Goal: Task Accomplishment & Management: Manage account settings

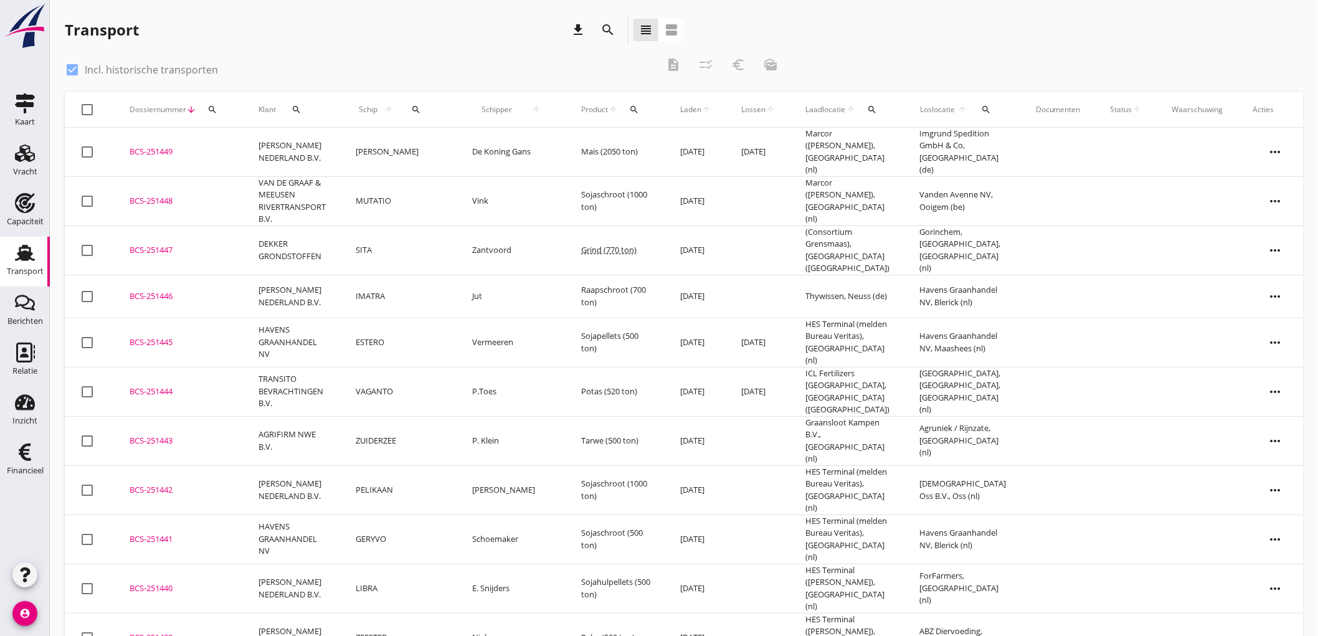
click at [418, 105] on icon "search" at bounding box center [417, 110] width 10 height 10
click at [515, 148] on input "Zoek op (scheeps)naam" at bounding box center [477, 146] width 130 height 20
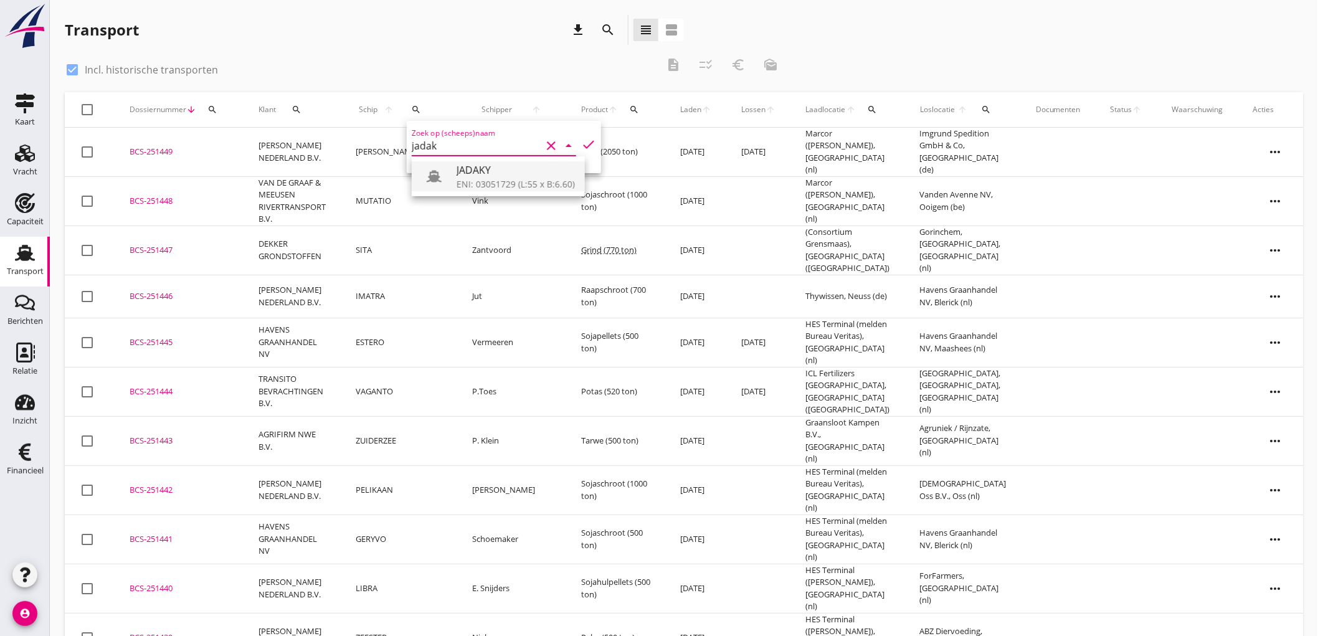
click at [481, 182] on div "ENI: 03051729 (L:55 x B:6.60)" at bounding box center [516, 184] width 118 height 13
click at [581, 150] on icon "check" at bounding box center [588, 144] width 15 height 15
type input "JADAKY"
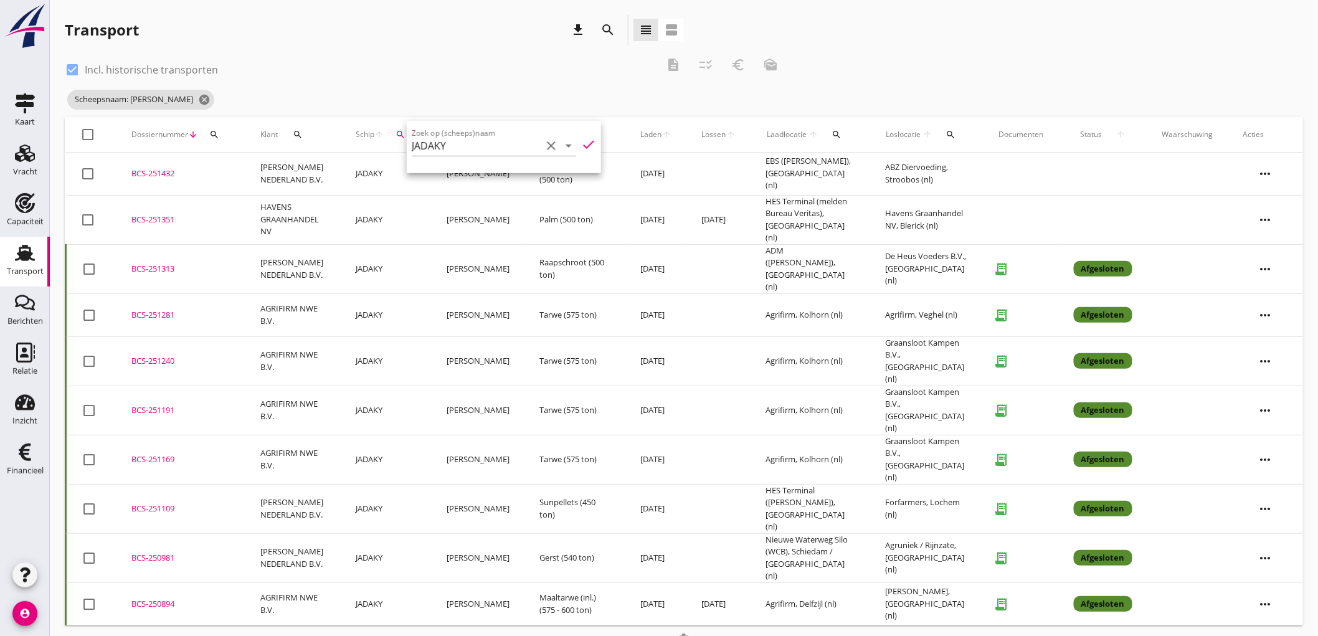
click at [159, 69] on label "Incl. historische transporten" at bounding box center [151, 70] width 133 height 12
checkbox input "false"
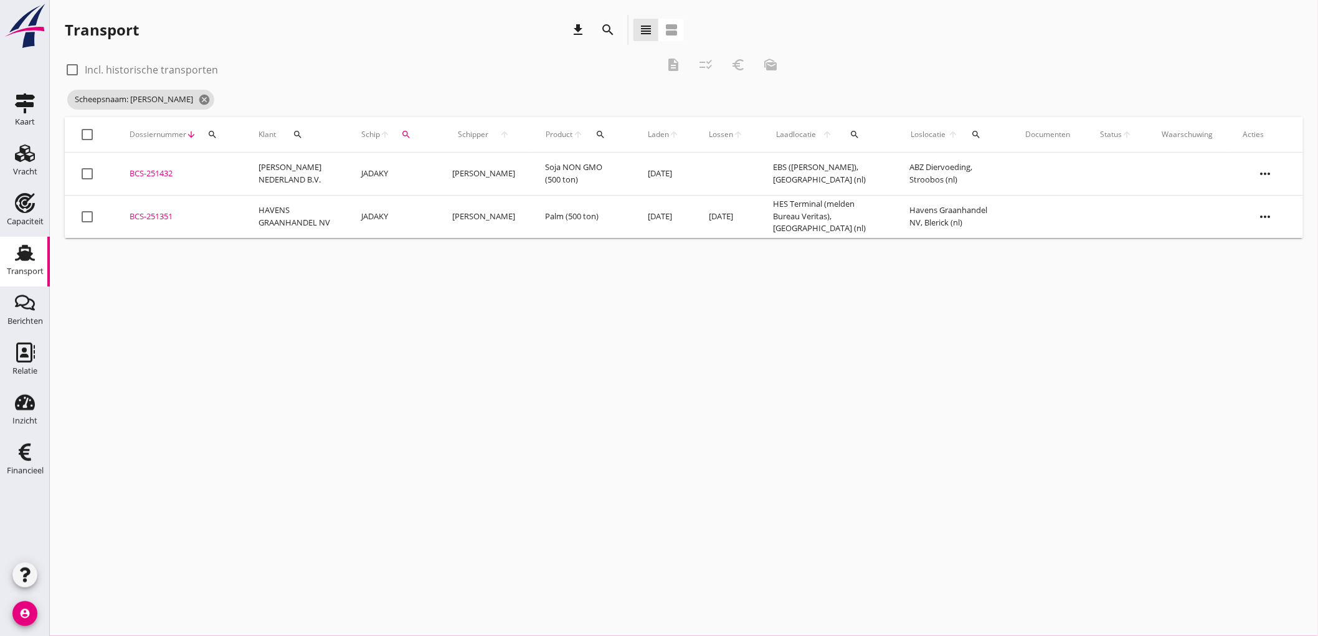
click at [370, 211] on td "JADAKY" at bounding box center [391, 216] width 91 height 43
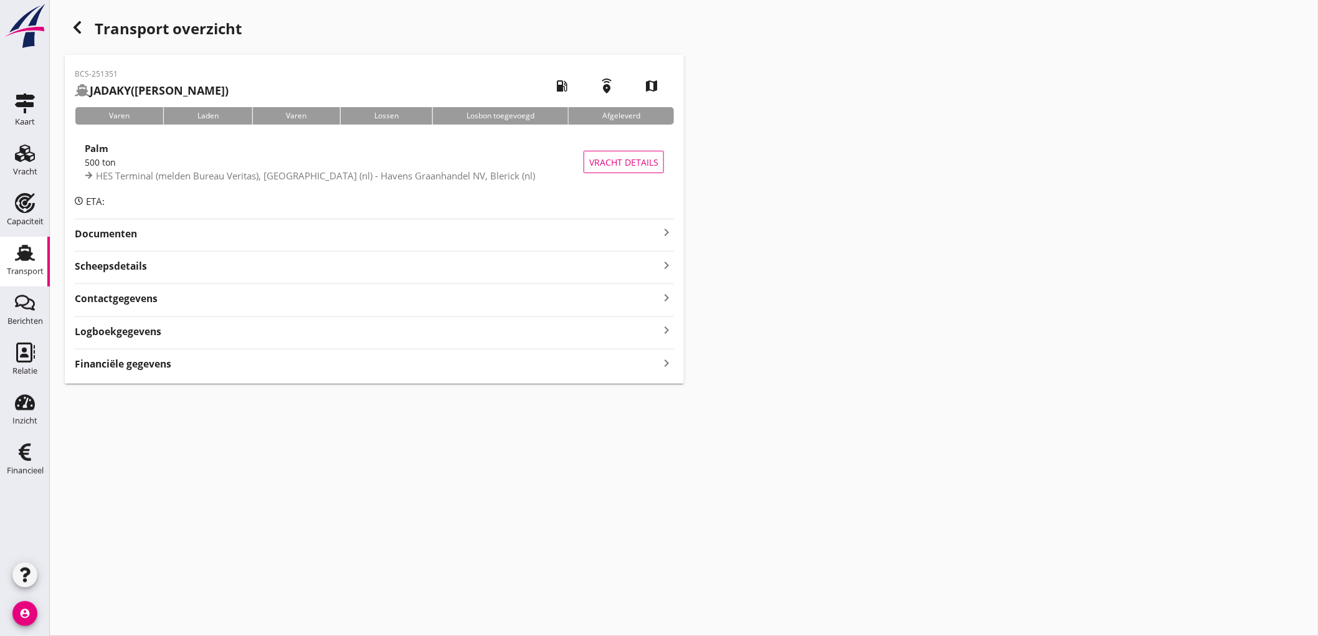
click at [74, 24] on icon "button" at bounding box center [77, 27] width 15 height 15
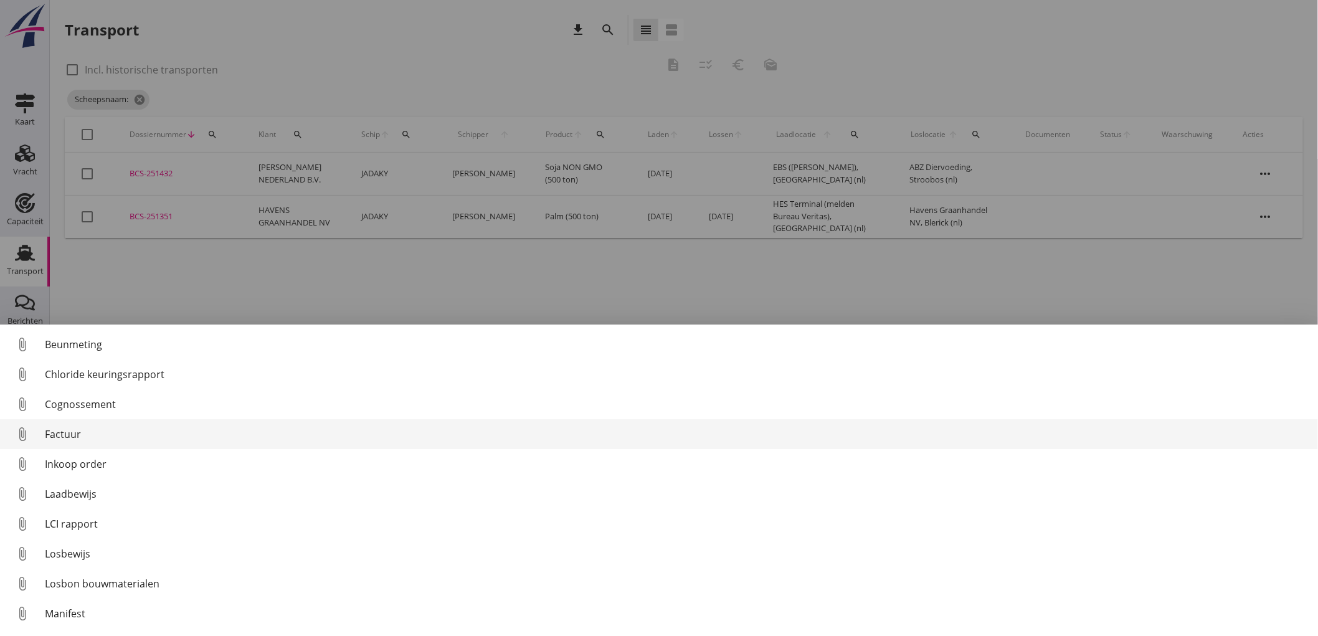
click at [106, 436] on div "Factuur" at bounding box center [676, 434] width 1263 height 15
click at [62, 431] on div "Factuur" at bounding box center [676, 434] width 1263 height 15
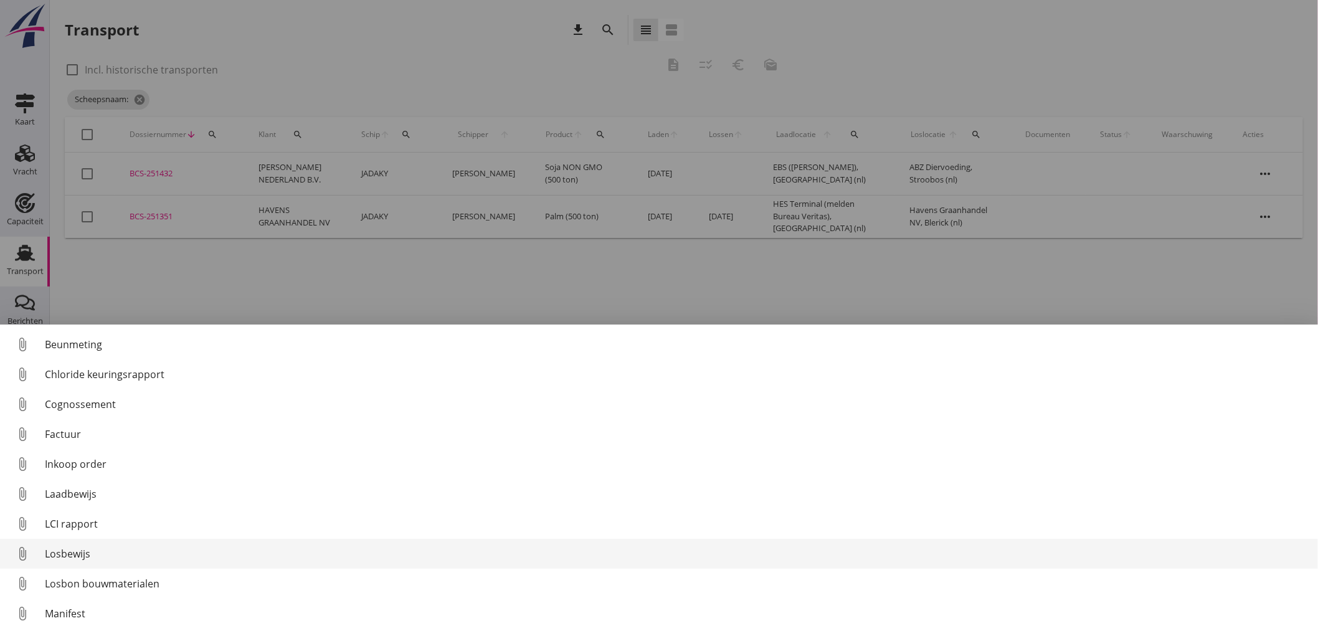
click at [77, 559] on div "Losbewijs" at bounding box center [676, 553] width 1263 height 15
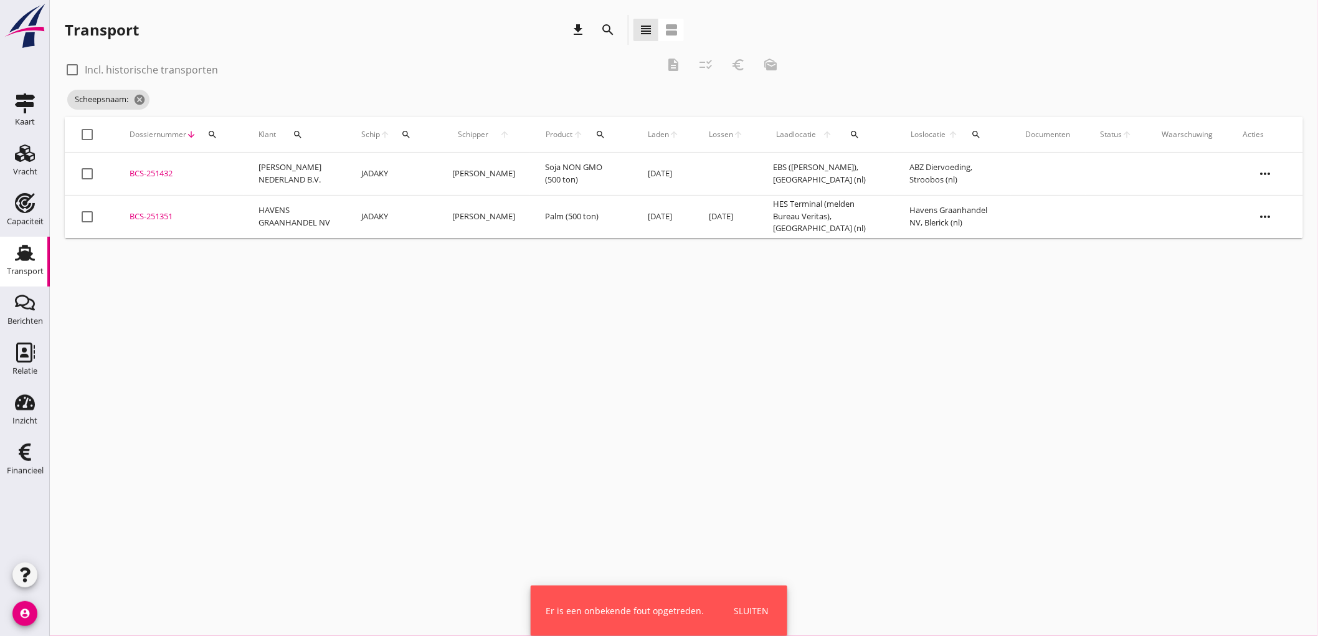
click at [163, 218] on div "BCS-251351" at bounding box center [179, 217] width 99 height 12
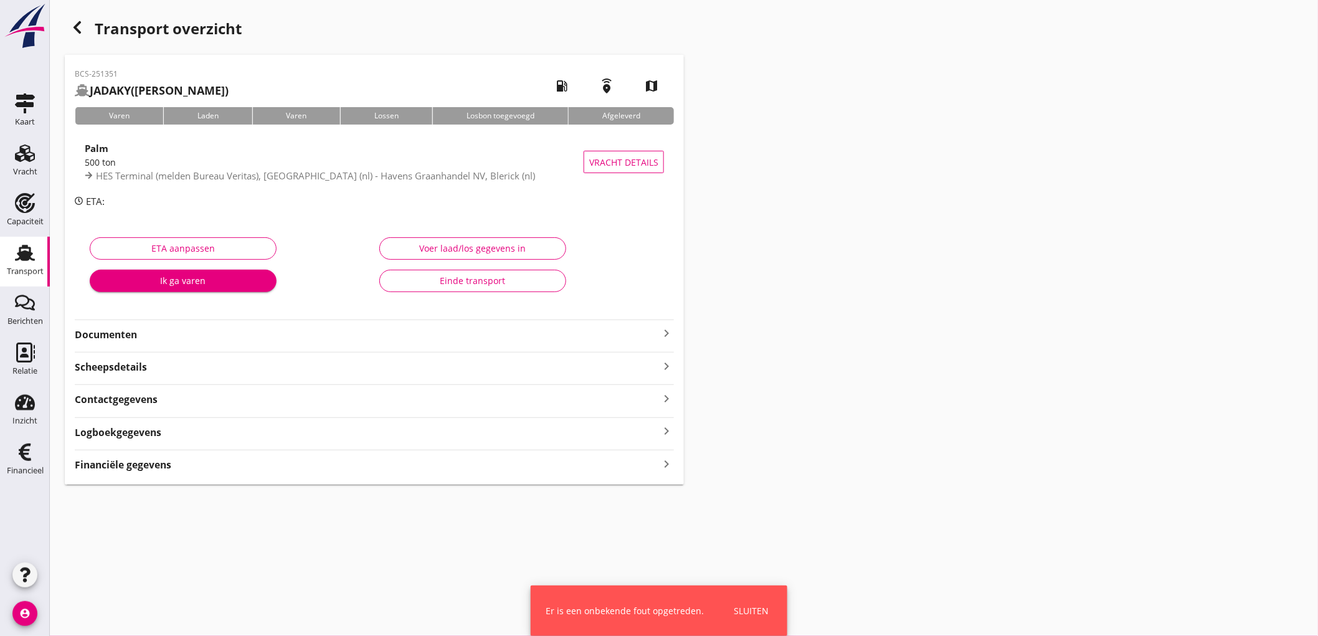
click at [176, 343] on div "BCS-251351 [PERSON_NAME] ([PERSON_NAME]) local_gas_station emergency_share map …" at bounding box center [374, 270] width 619 height 430
click at [199, 328] on strong "Documenten" at bounding box center [367, 335] width 584 height 14
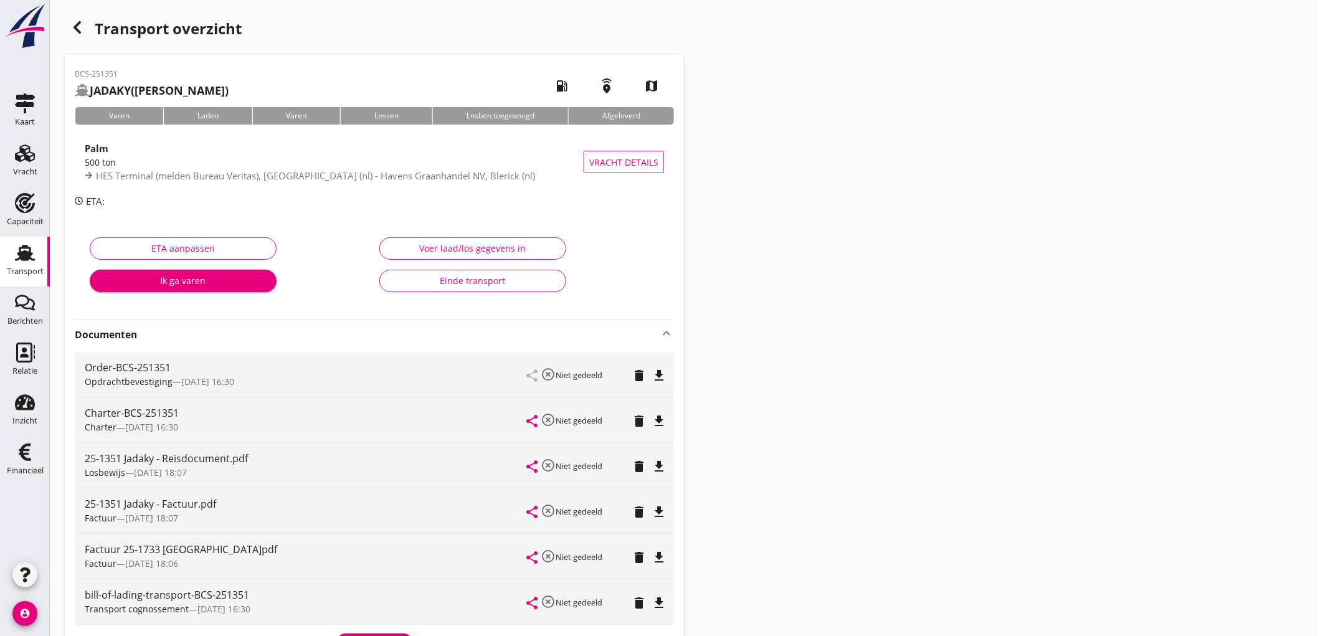
click at [443, 280] on div "Einde transport" at bounding box center [473, 280] width 166 height 13
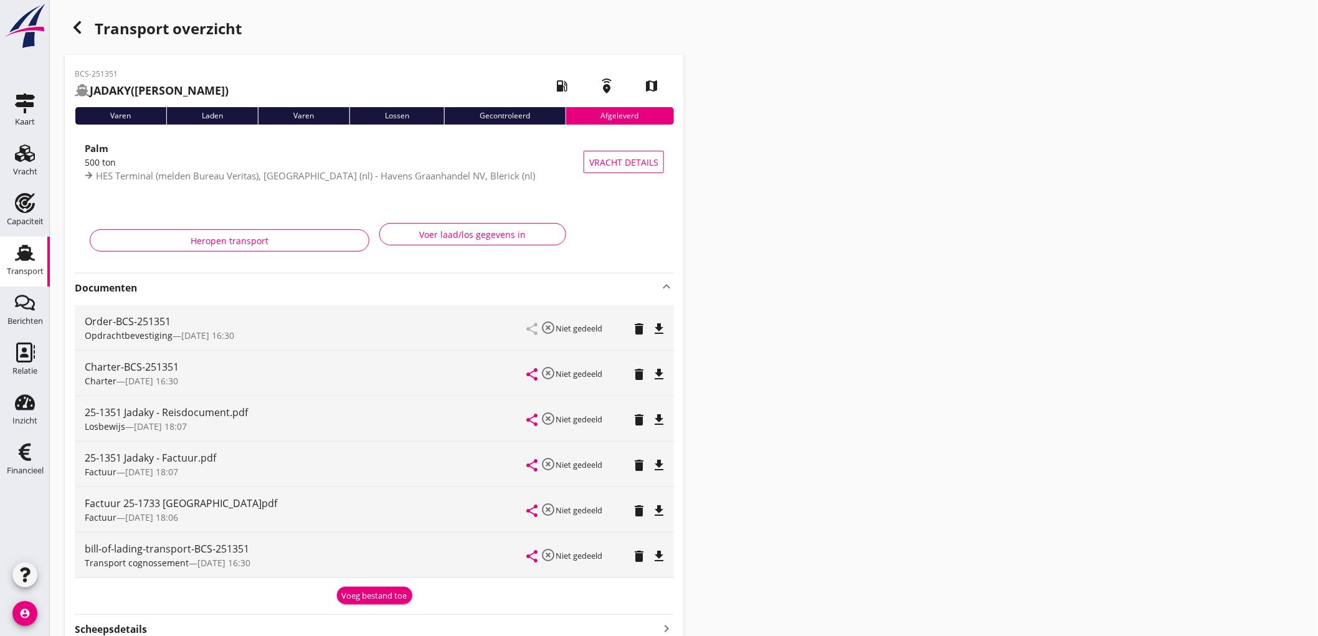
click at [77, 21] on icon "button" at bounding box center [77, 27] width 15 height 15
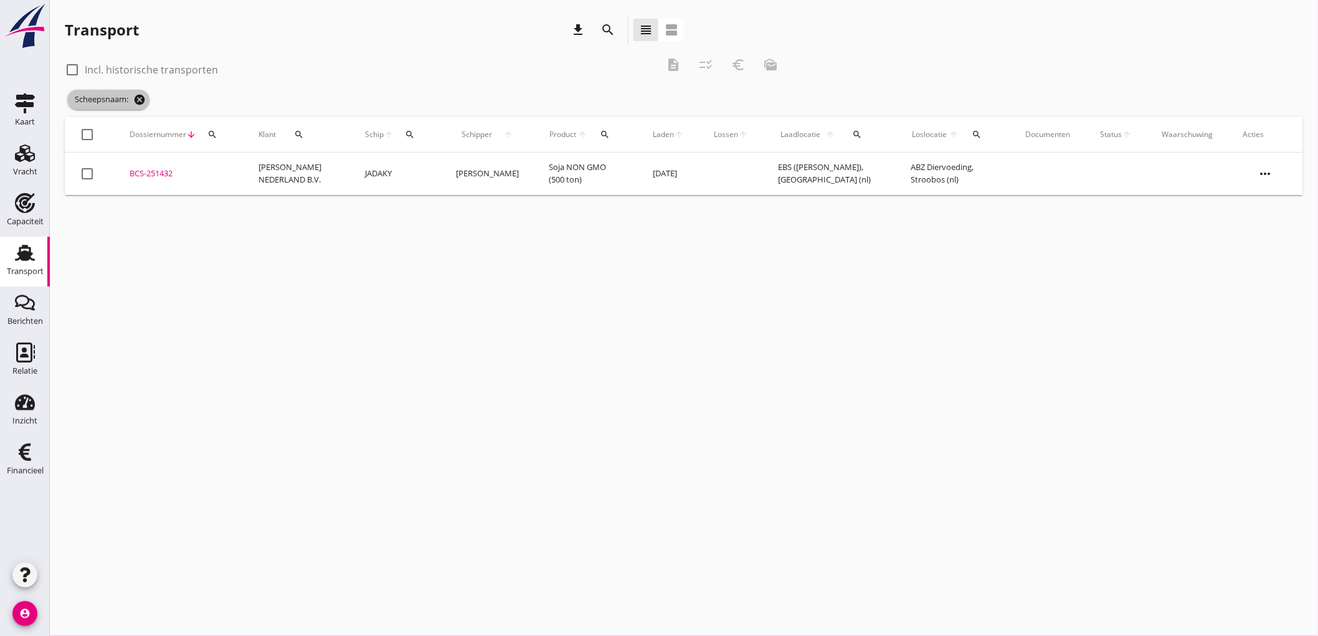
click at [136, 100] on icon "cancel" at bounding box center [139, 99] width 12 height 12
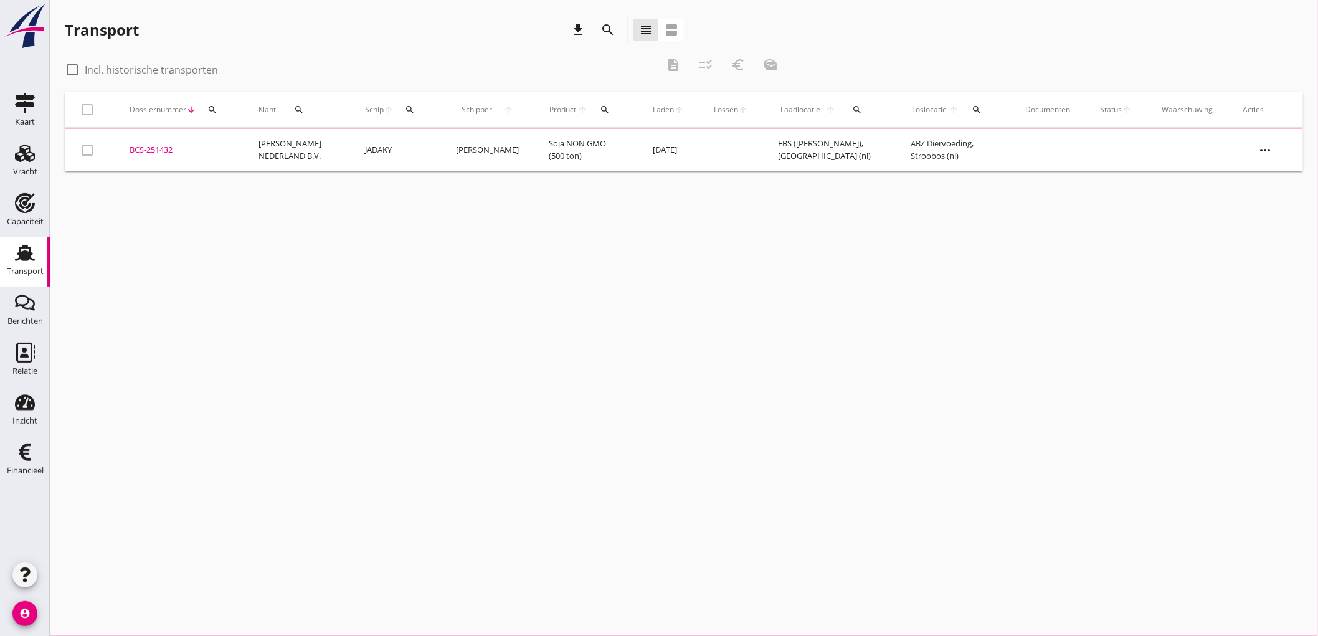
click at [409, 111] on icon "search" at bounding box center [410, 110] width 10 height 10
click at [409, 148] on input "Zoek op (scheeps)naam" at bounding box center [467, 146] width 130 height 20
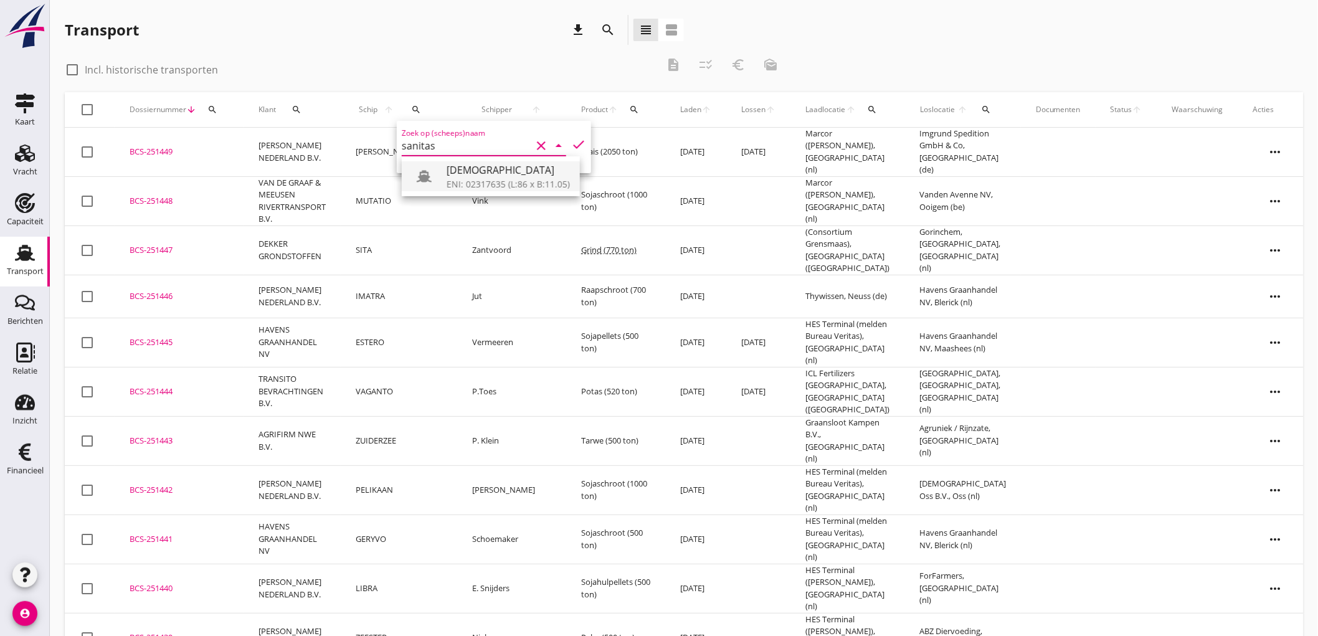
click at [459, 188] on div "ENI: 02317635 (L:86 x B:11.05)" at bounding box center [508, 184] width 123 height 13
click at [571, 141] on icon "check" at bounding box center [578, 144] width 15 height 15
type input "[DEMOGRAPHIC_DATA]"
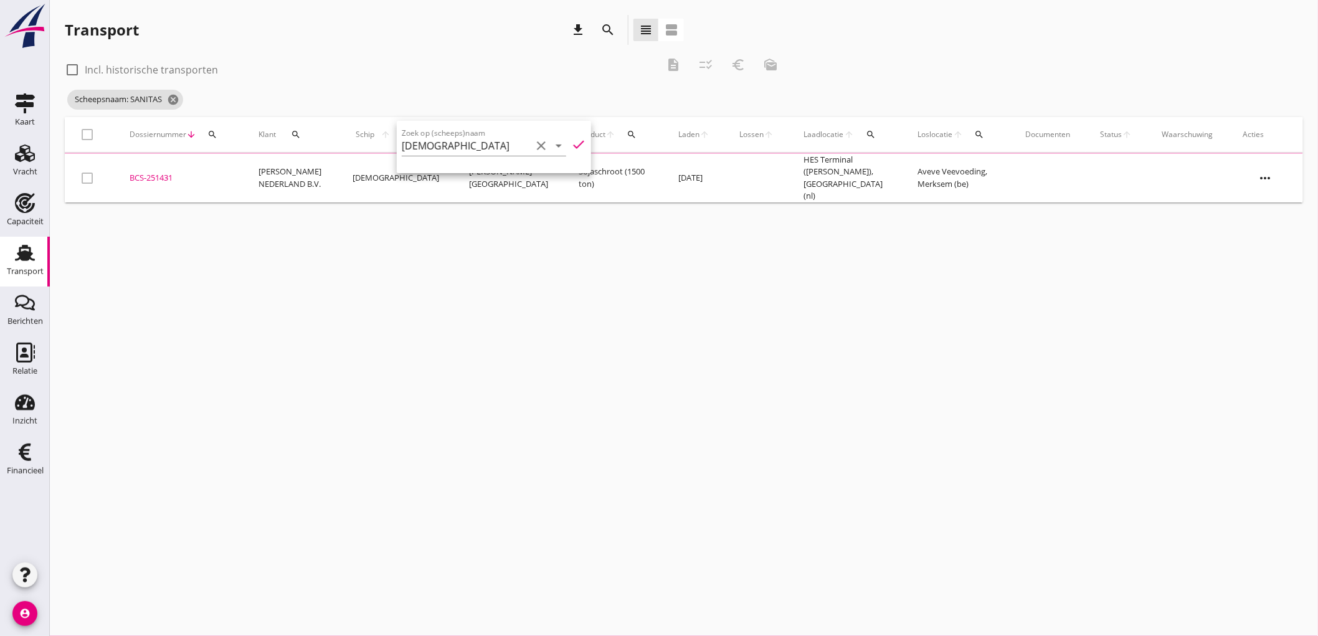
click at [166, 64] on label "Incl. historische transporten" at bounding box center [151, 70] width 133 height 12
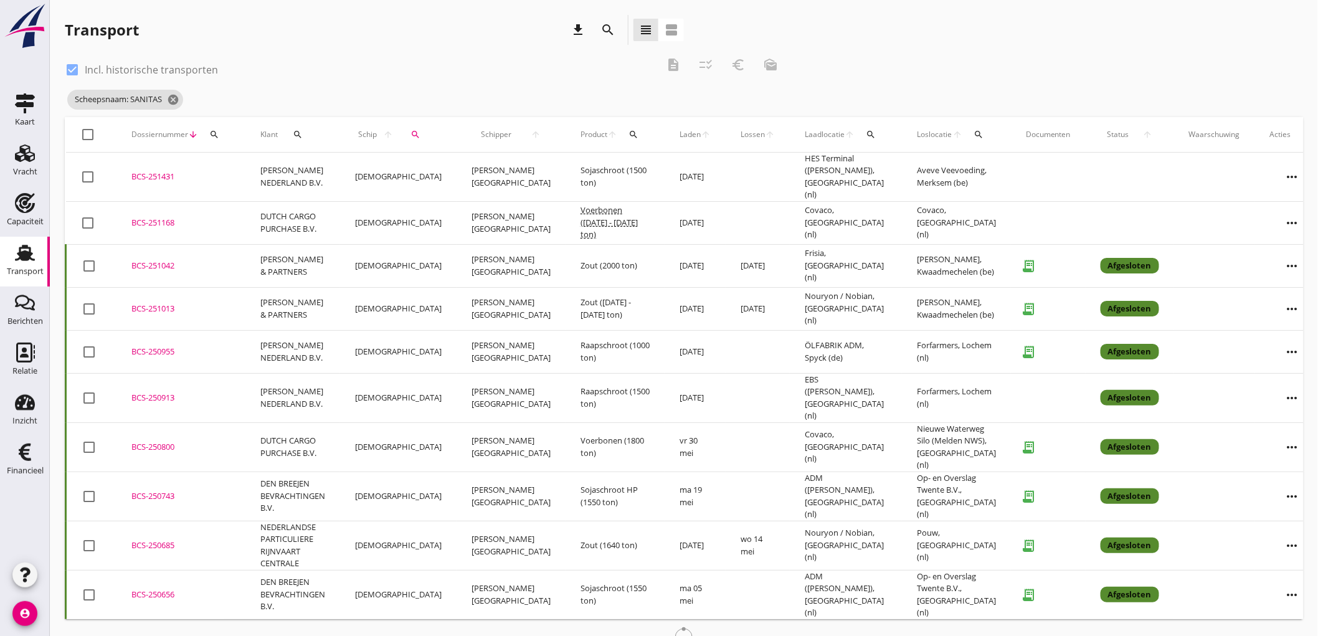
click at [153, 65] on label "Incl. historische transporten" at bounding box center [151, 70] width 133 height 12
checkbox input "false"
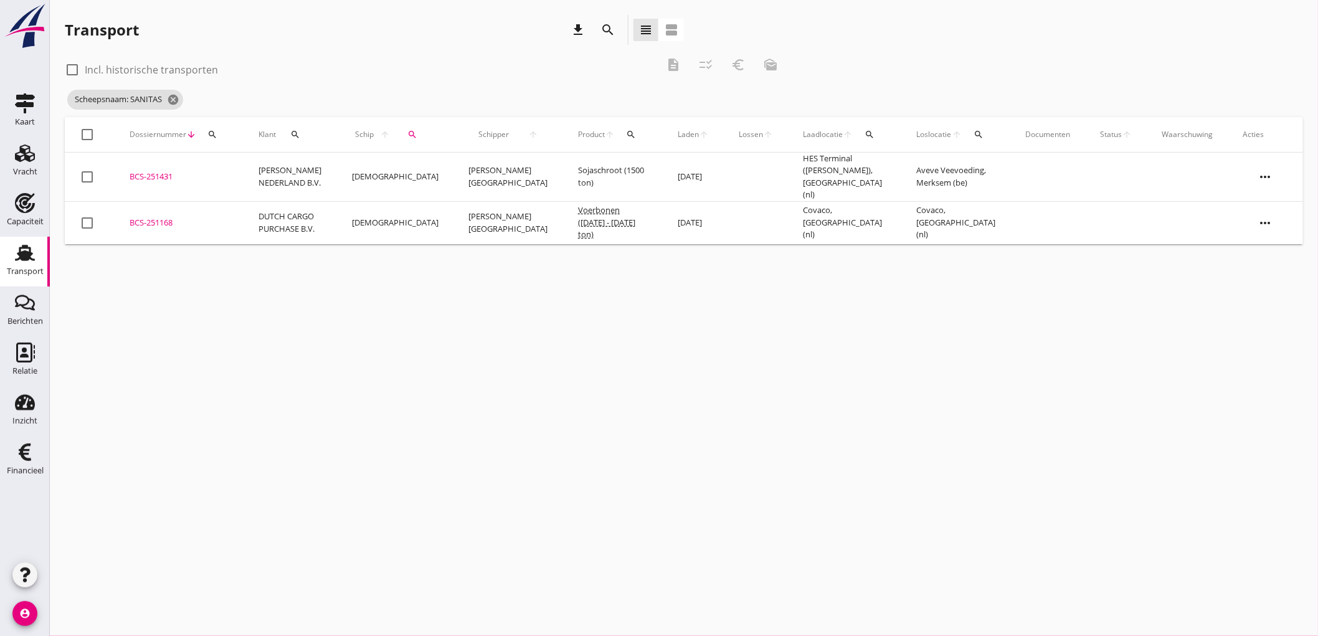
click at [472, 218] on td "[PERSON_NAME][GEOGRAPHIC_DATA]" at bounding box center [509, 222] width 110 height 43
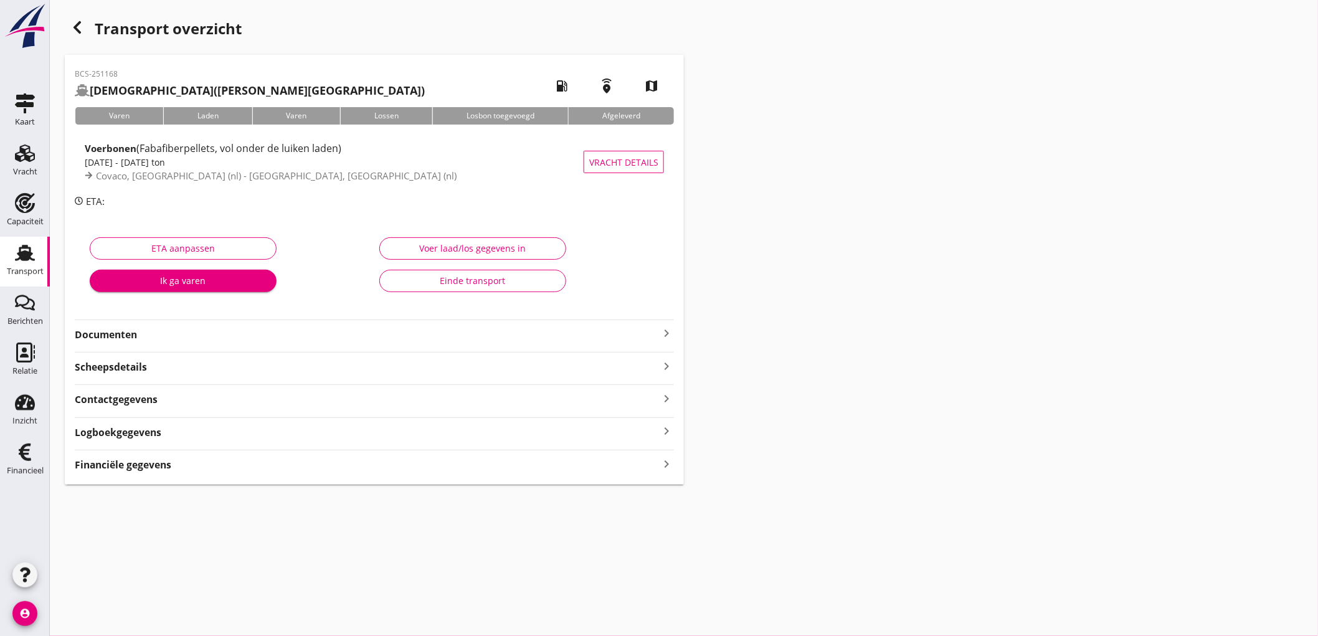
click at [414, 277] on div "Einde transport" at bounding box center [473, 280] width 166 height 13
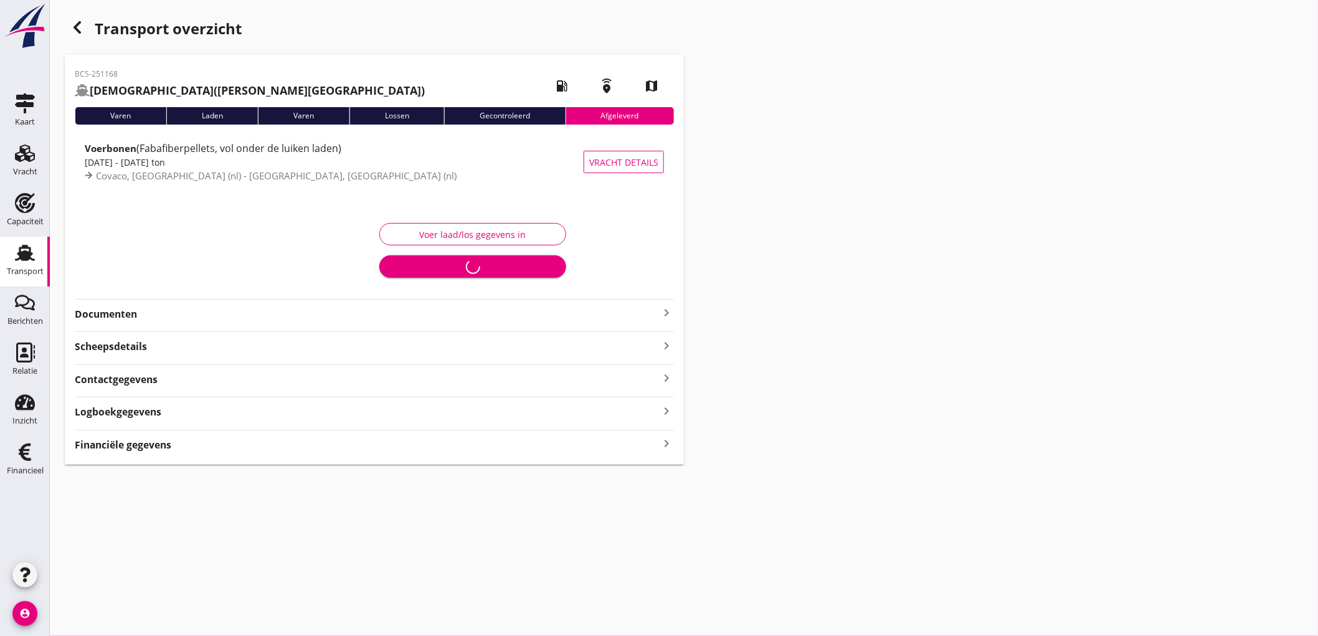
click at [76, 27] on use "button" at bounding box center [77, 27] width 7 height 12
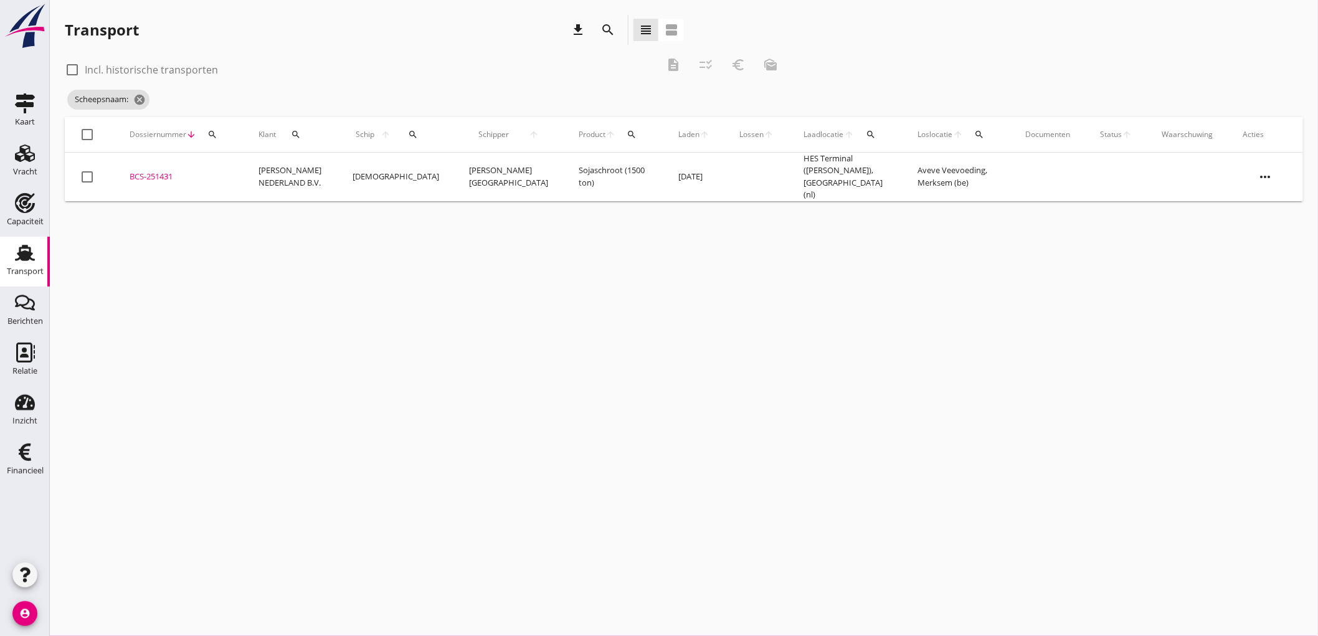
click at [159, 65] on label "Incl. historische transporten" at bounding box center [151, 70] width 133 height 12
checkbox input "true"
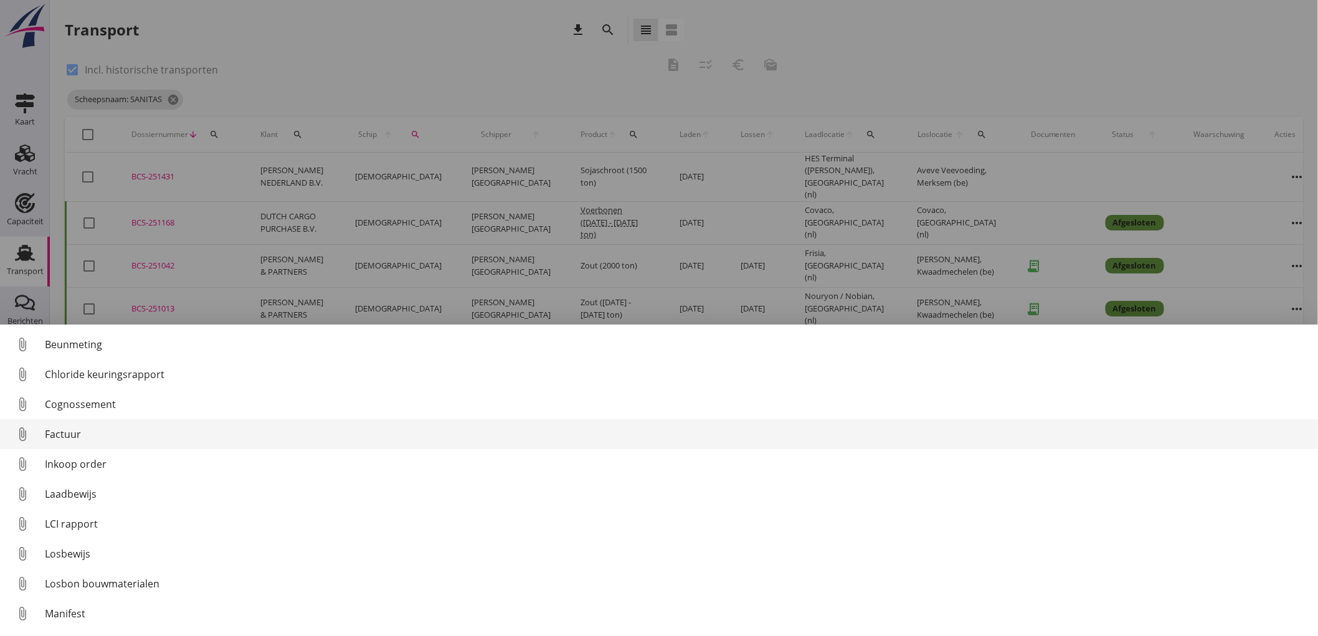
click at [85, 434] on div "Factuur" at bounding box center [676, 434] width 1263 height 15
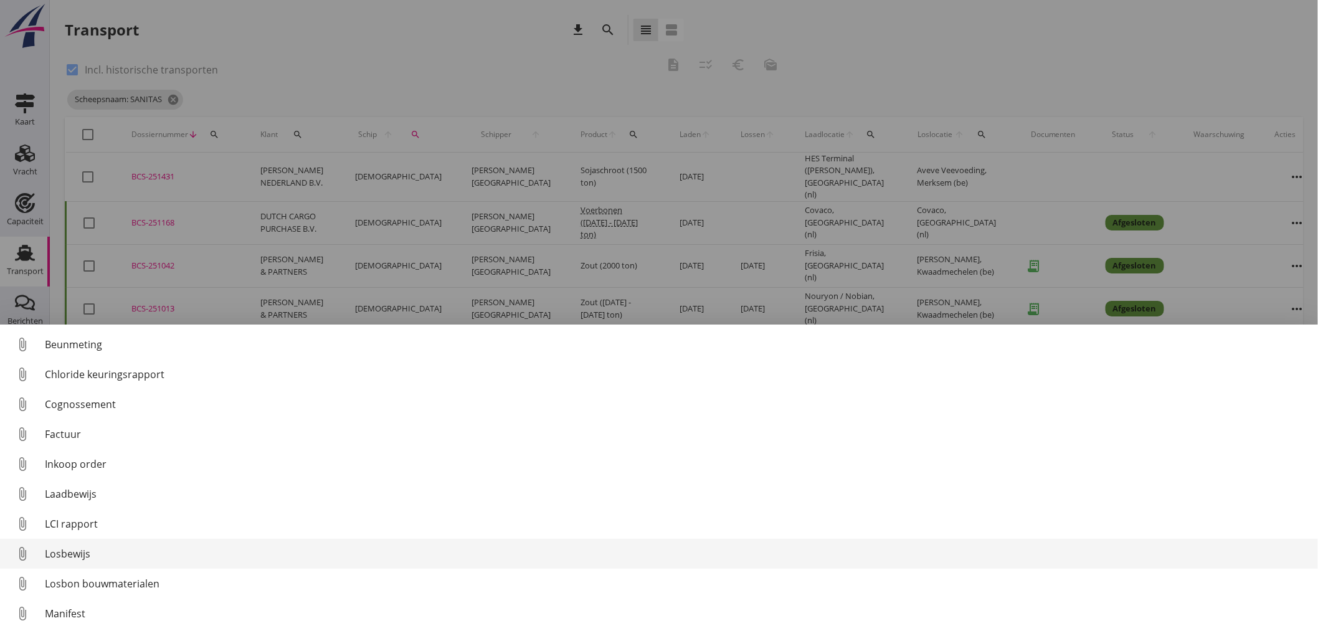
click at [85, 551] on div "Losbewijs" at bounding box center [676, 553] width 1263 height 15
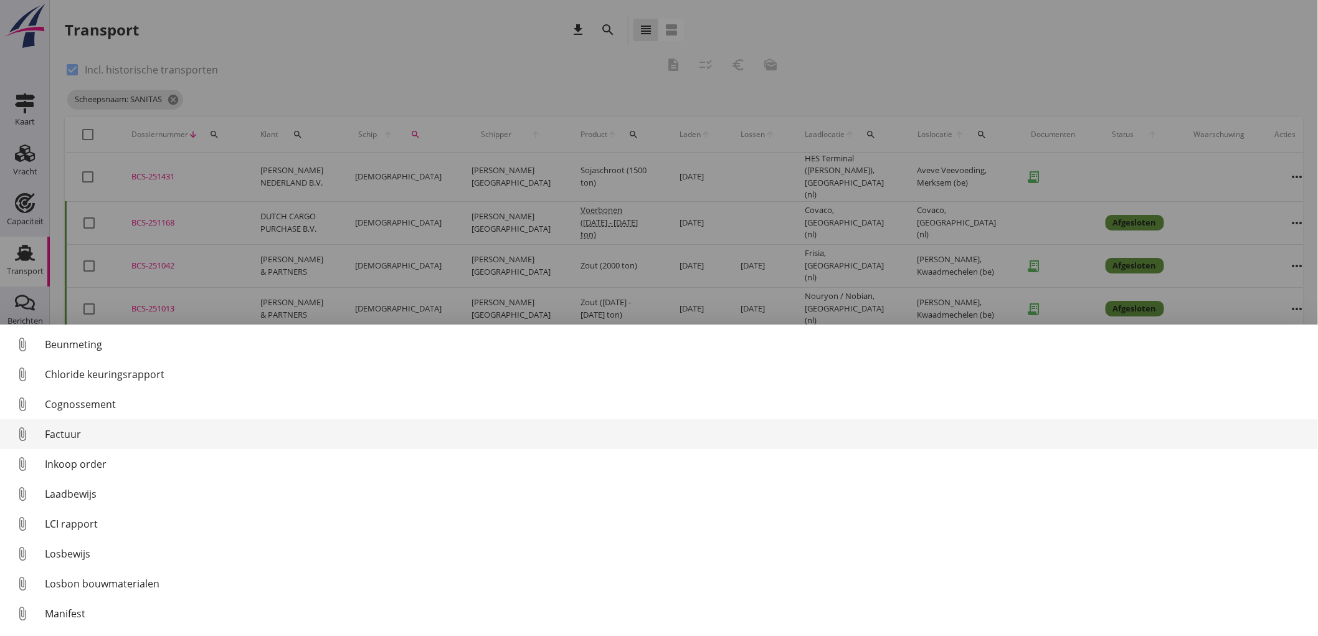
click at [72, 433] on div "Factuur" at bounding box center [676, 434] width 1263 height 15
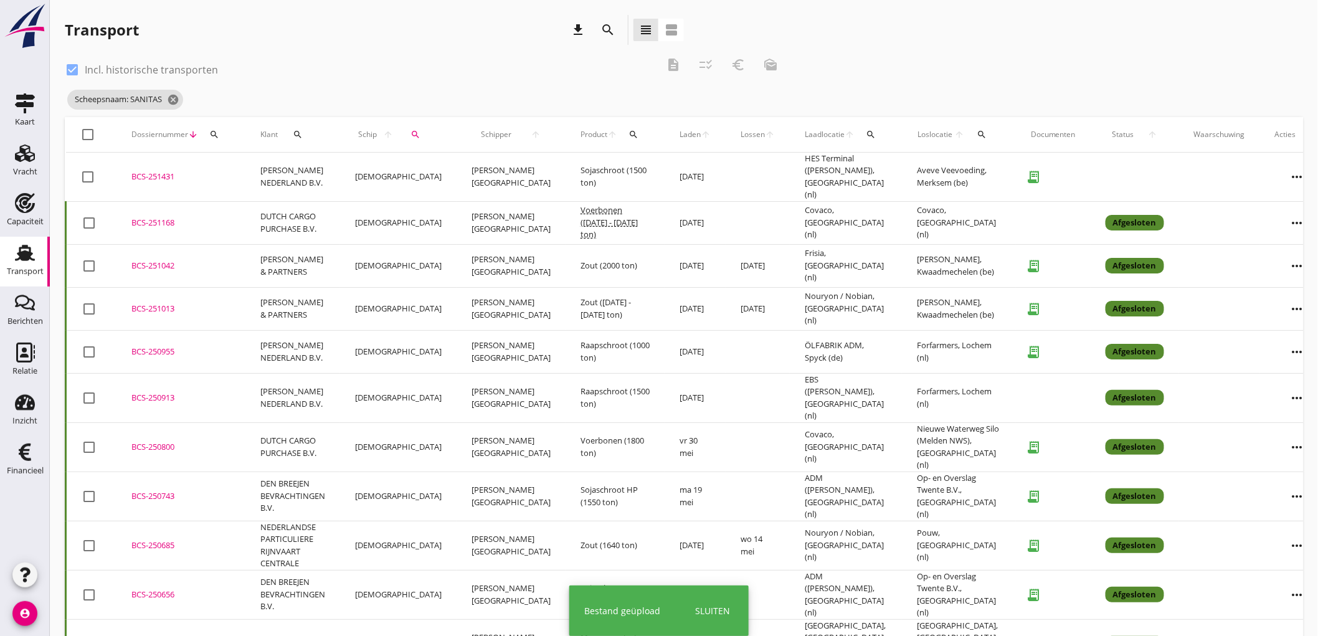
click at [667, 170] on td "[DATE]" at bounding box center [695, 177] width 61 height 49
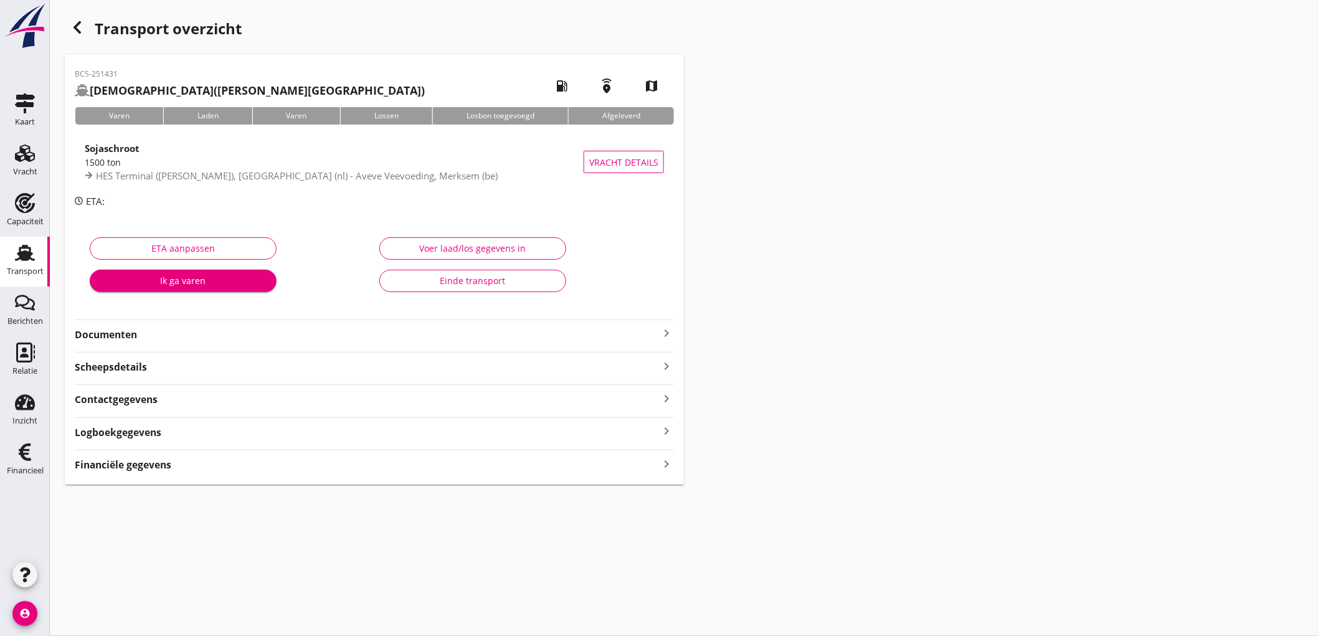
click at [483, 283] on div "Einde transport" at bounding box center [473, 280] width 166 height 13
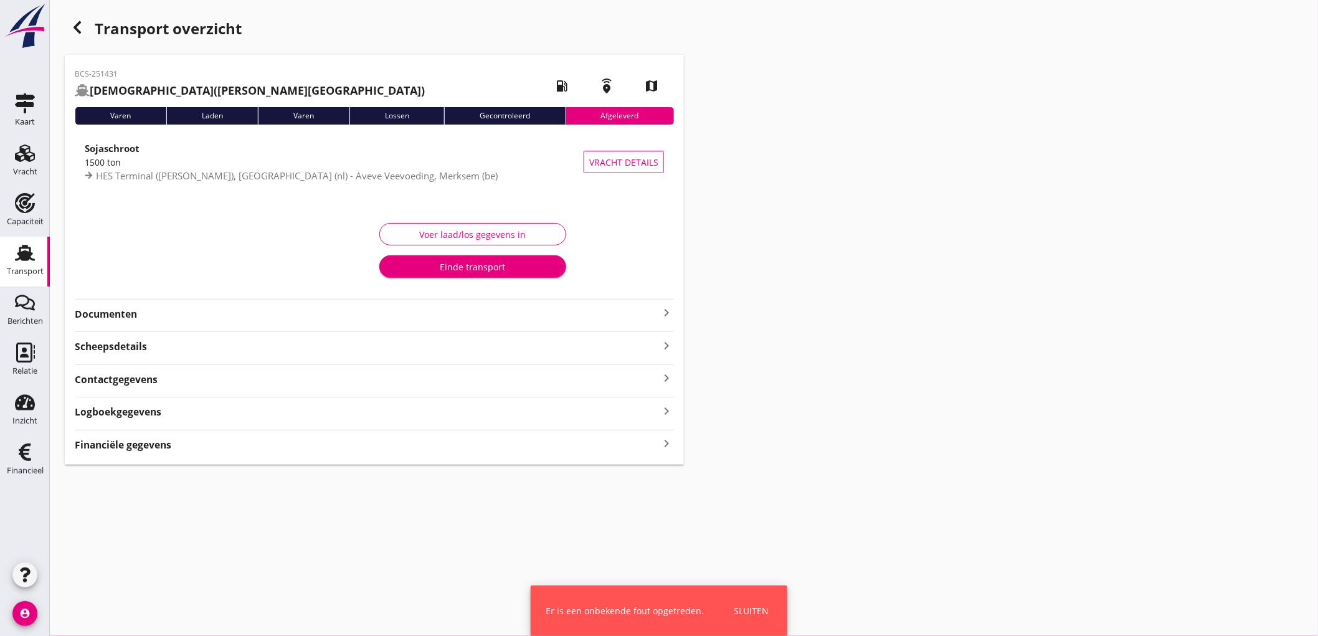
click at [81, 19] on div "button" at bounding box center [77, 27] width 25 height 25
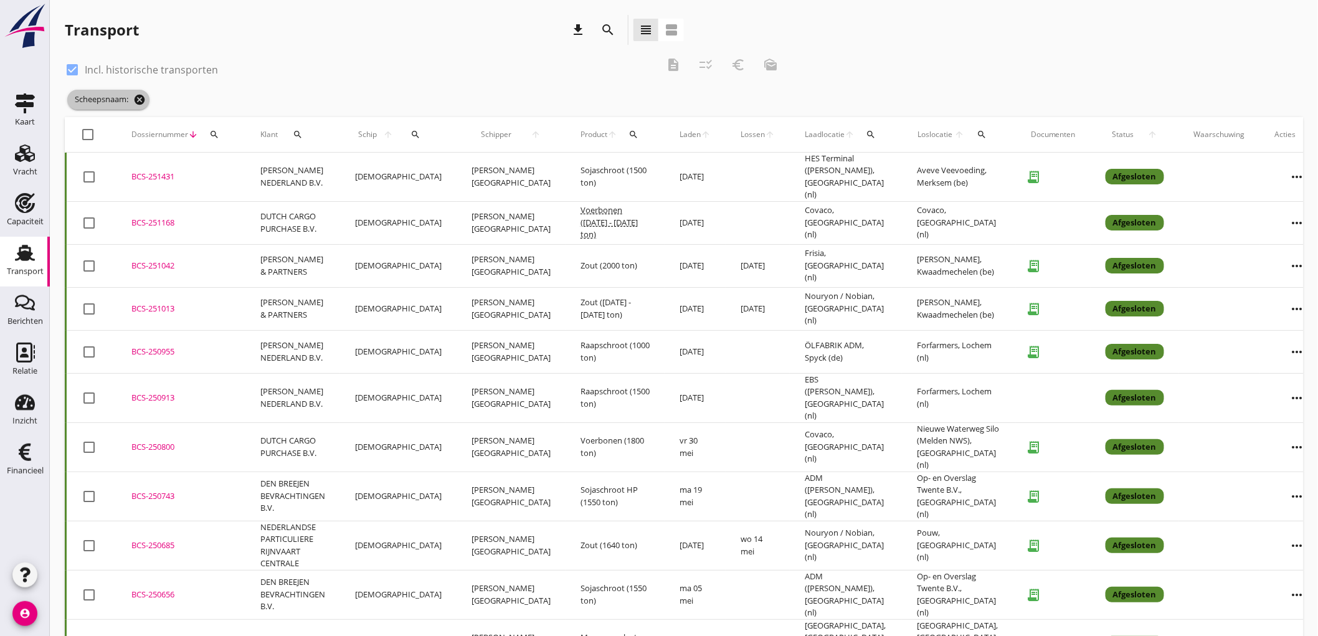
click at [142, 102] on icon "cancel" at bounding box center [139, 99] width 12 height 12
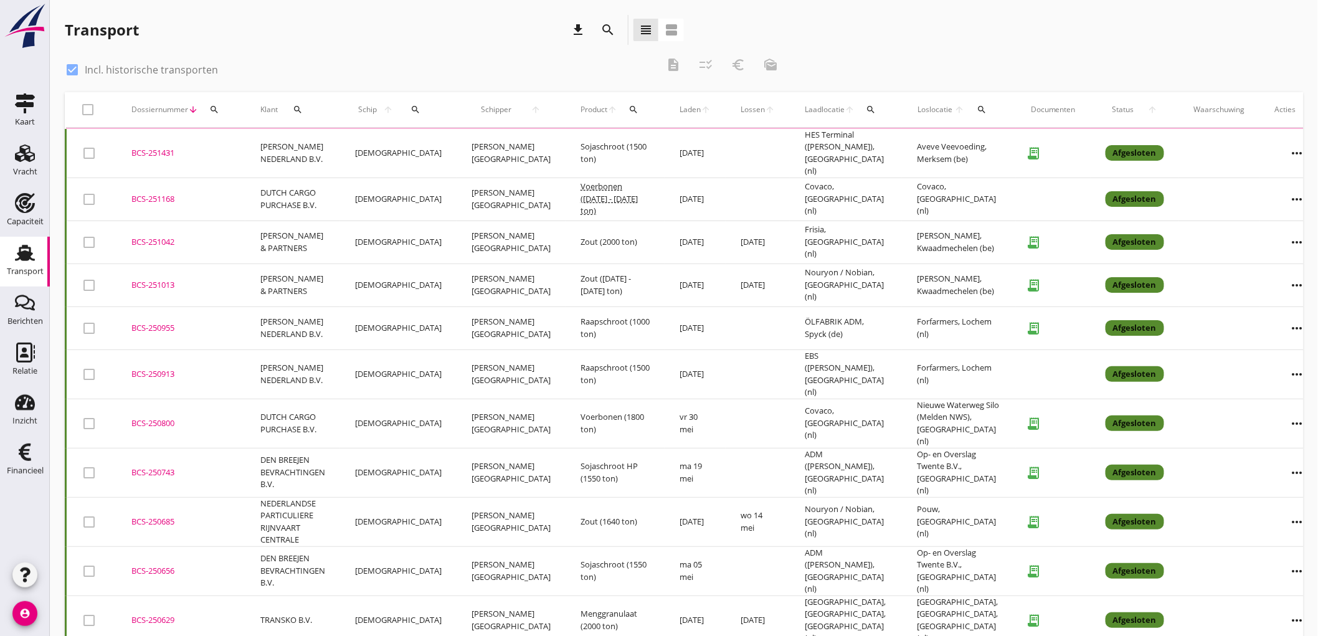
click at [396, 106] on div "Schip arrow_upward search" at bounding box center [398, 110] width 87 height 30
click at [411, 108] on icon "search" at bounding box center [416, 110] width 10 height 10
click at [427, 148] on input "Zoek op (scheeps)naam" at bounding box center [469, 146] width 130 height 20
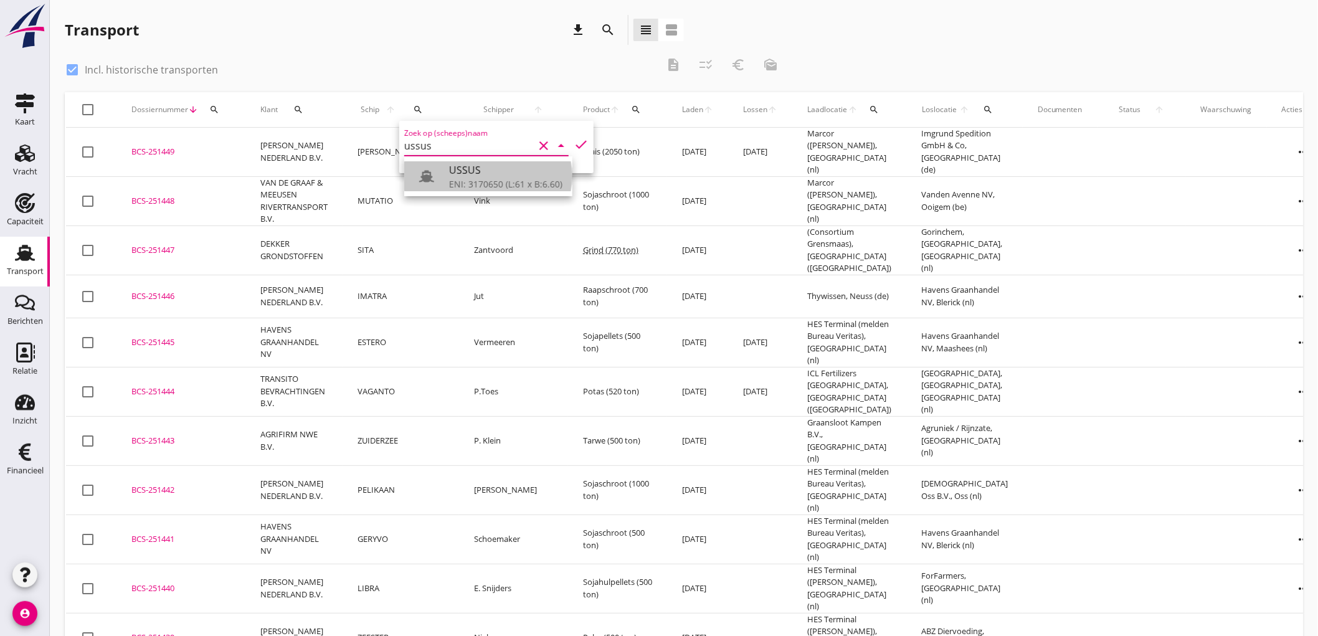
drag, startPoint x: 496, startPoint y: 186, endPoint x: 533, endPoint y: 168, distance: 41.3
click at [495, 187] on div "ENI: 3170650 (L:61 x B:6.60)" at bounding box center [505, 184] width 113 height 13
click at [579, 145] on icon "check" at bounding box center [581, 144] width 15 height 15
type input "USSUS"
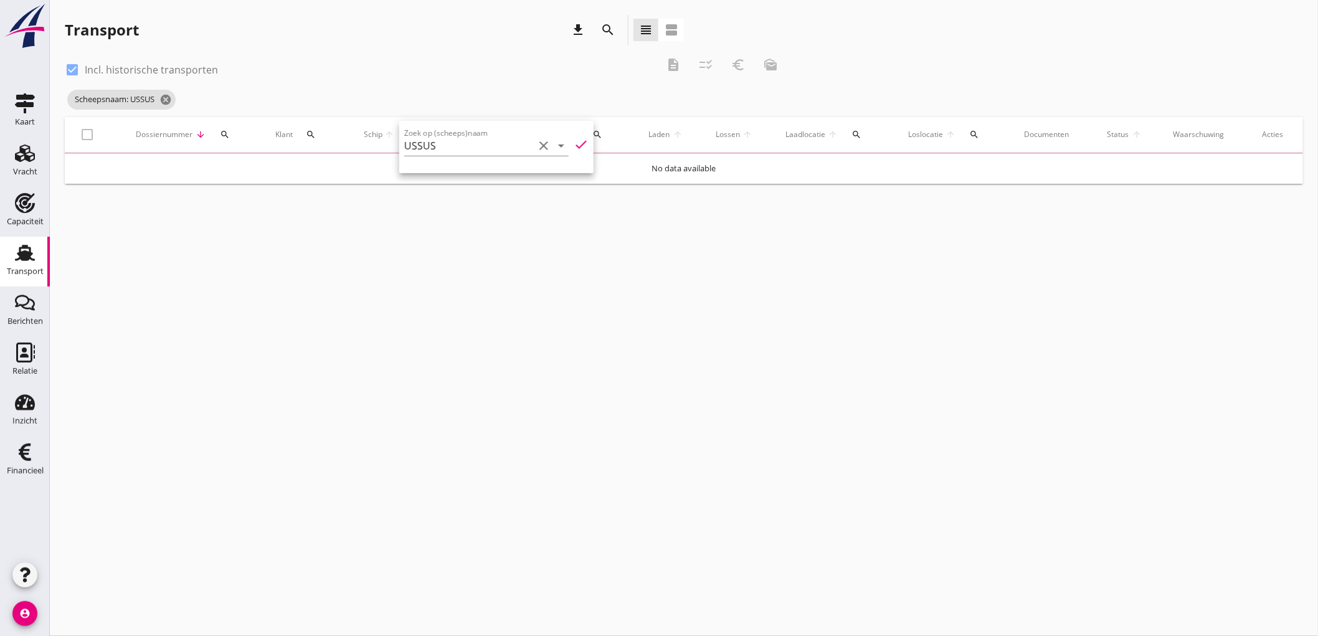
click at [183, 72] on label "Incl. historische transporten" at bounding box center [151, 70] width 133 height 12
checkbox input "false"
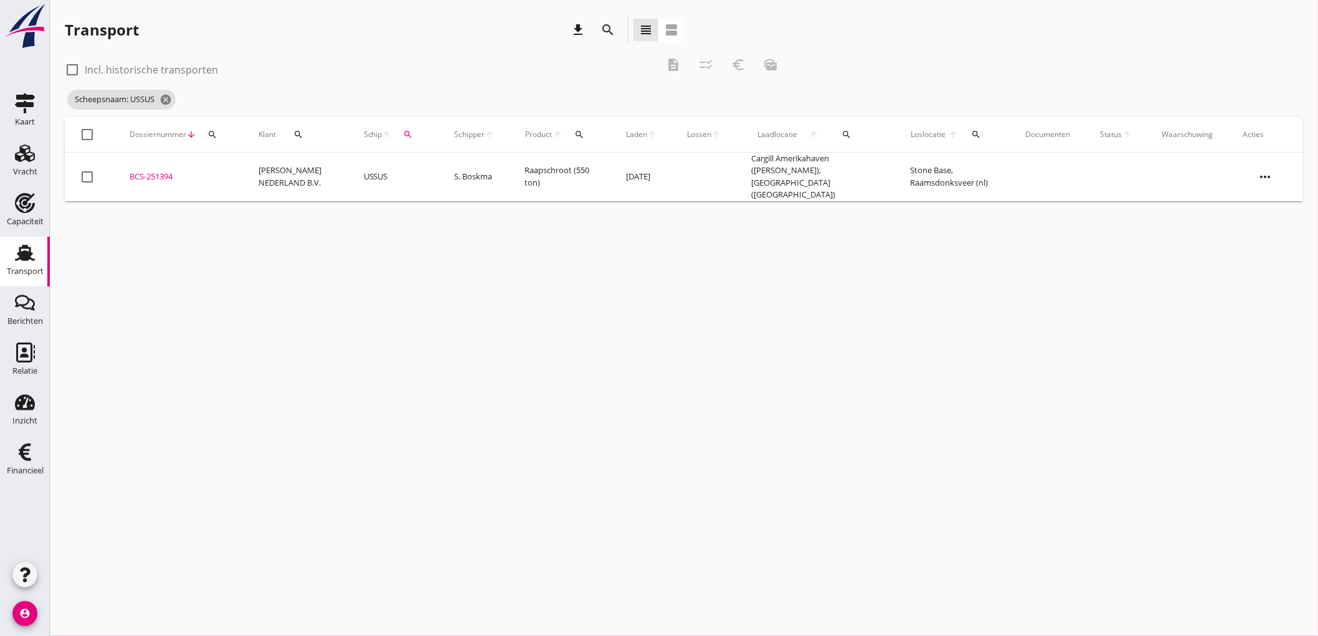
click at [282, 179] on td "[PERSON_NAME] NEDERLAND B.V." at bounding box center [296, 177] width 105 height 49
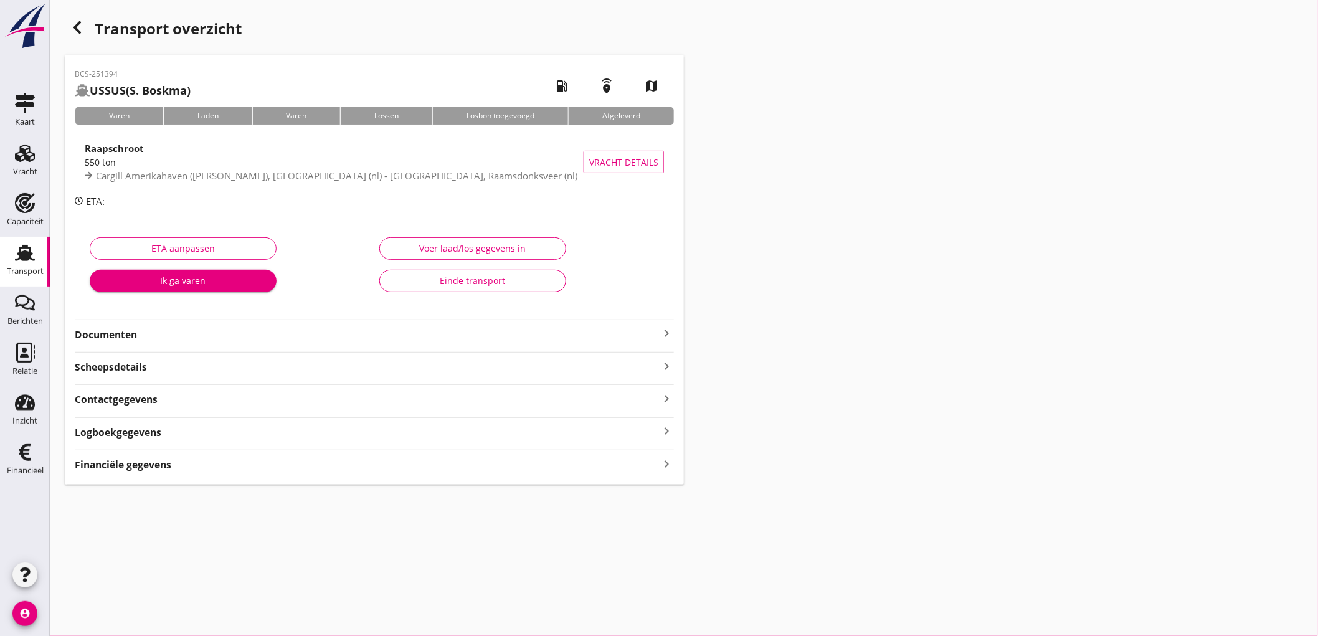
click at [184, 339] on strong "Documenten" at bounding box center [367, 335] width 584 height 14
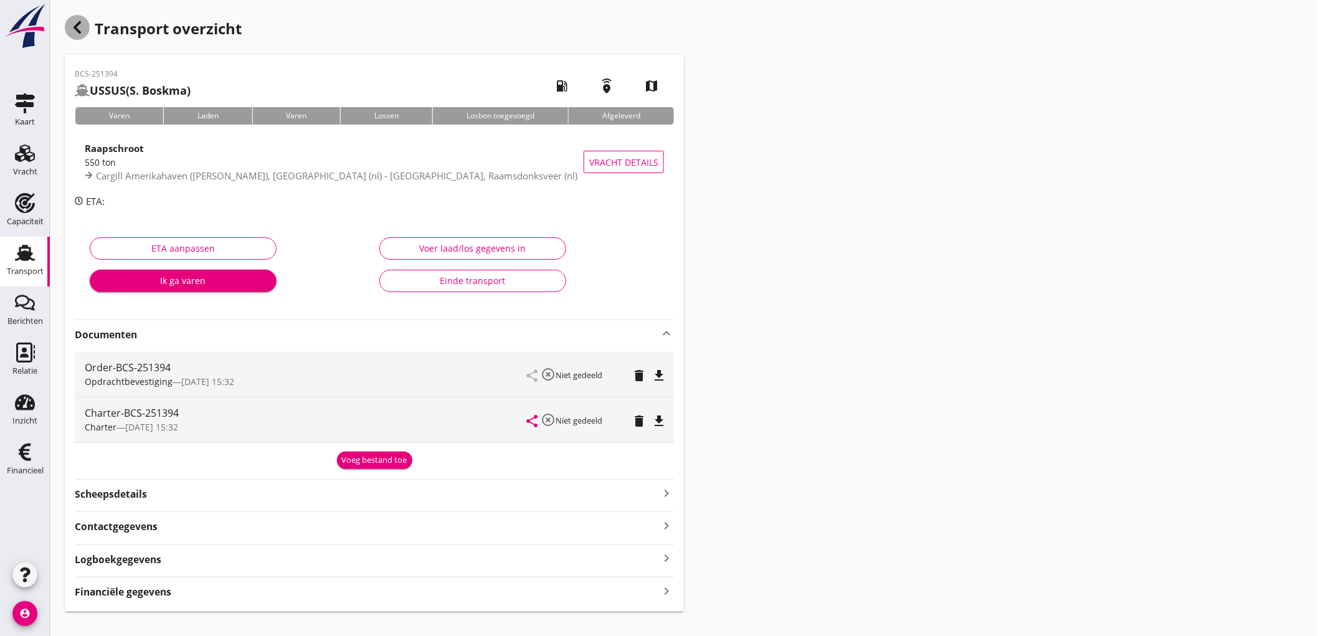
drag, startPoint x: 81, startPoint y: 28, endPoint x: 6, endPoint y: 57, distance: 80.1
click at [81, 28] on icon "button" at bounding box center [77, 27] width 15 height 15
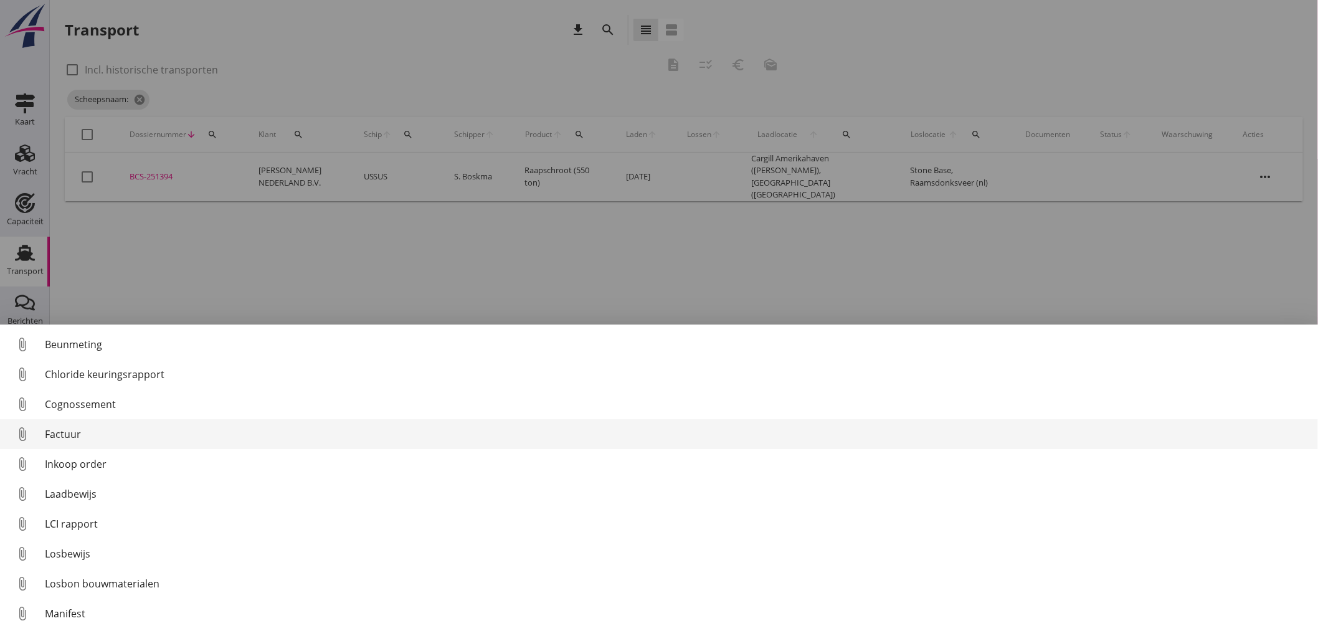
click at [88, 440] on div "Factuur" at bounding box center [676, 434] width 1263 height 15
click at [122, 430] on div "Factuur" at bounding box center [676, 434] width 1263 height 15
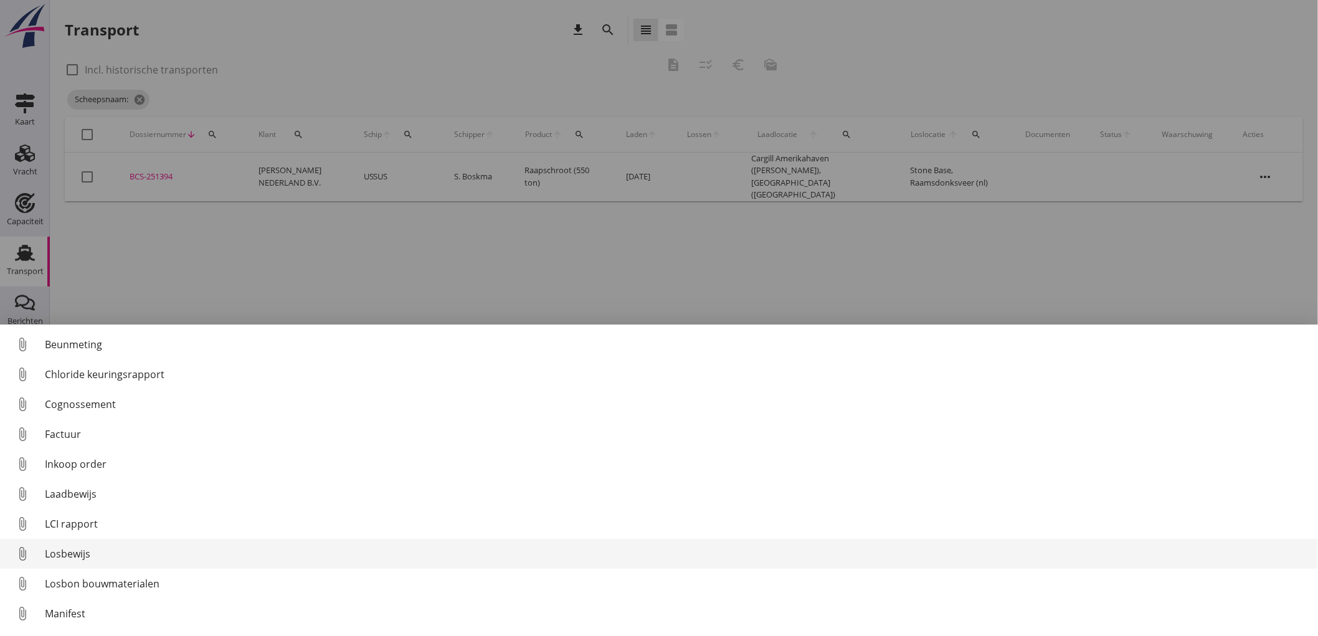
click at [80, 551] on div "Losbewijs" at bounding box center [676, 553] width 1263 height 15
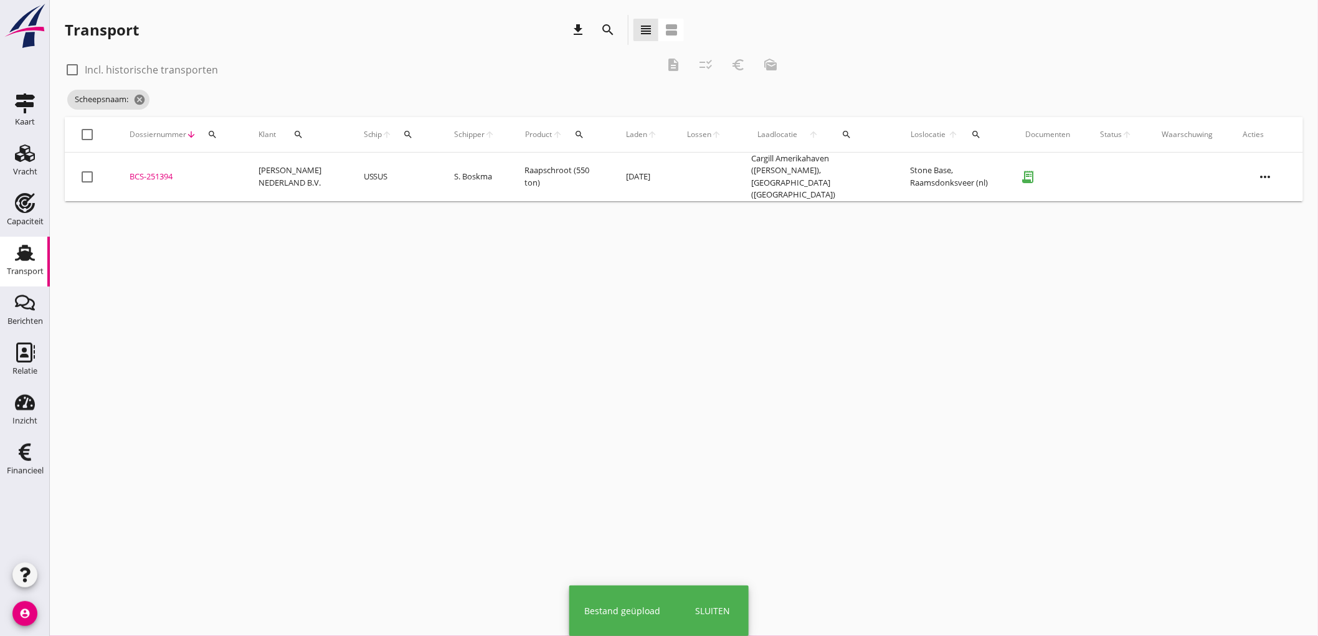
click at [494, 178] on td "S. Boskma" at bounding box center [475, 177] width 70 height 49
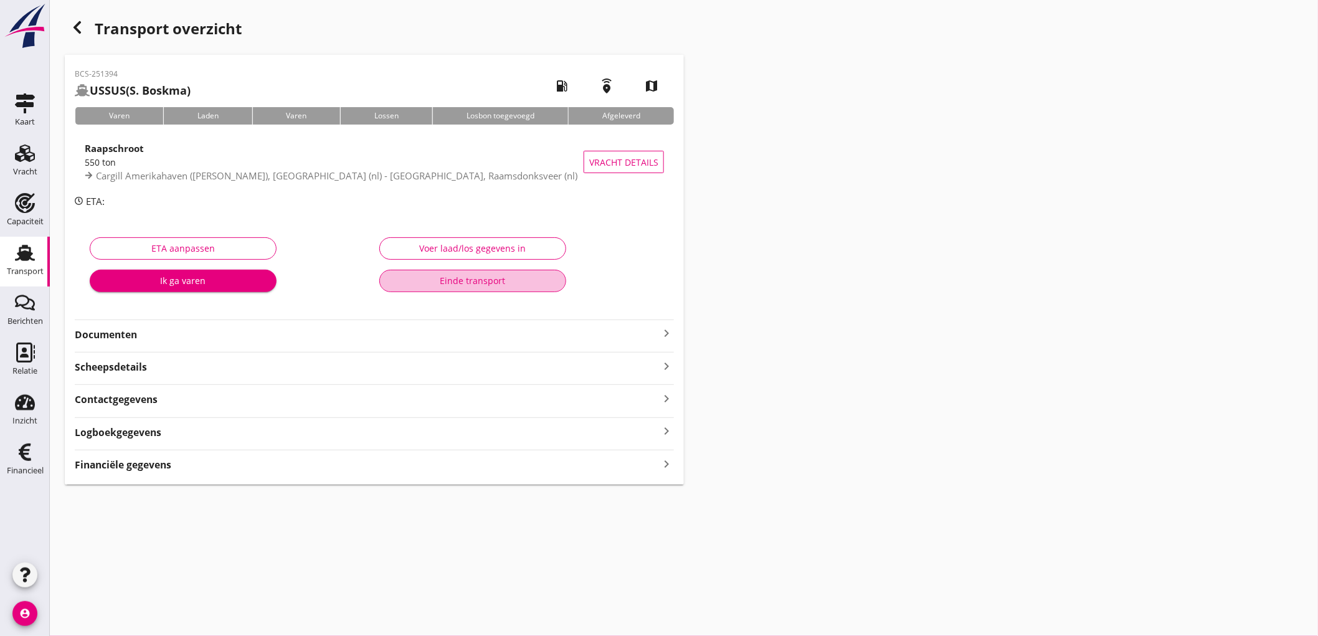
click at [512, 276] on div "Einde transport" at bounding box center [473, 280] width 166 height 13
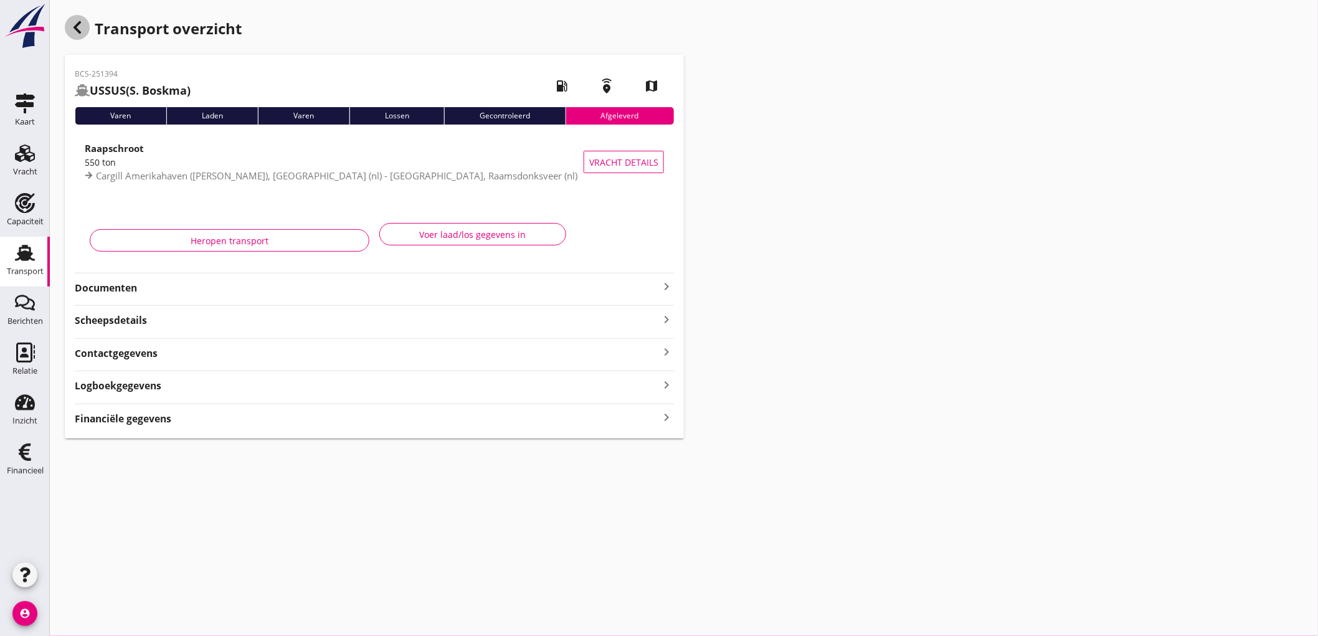
click at [80, 28] on icon "button" at bounding box center [77, 27] width 15 height 15
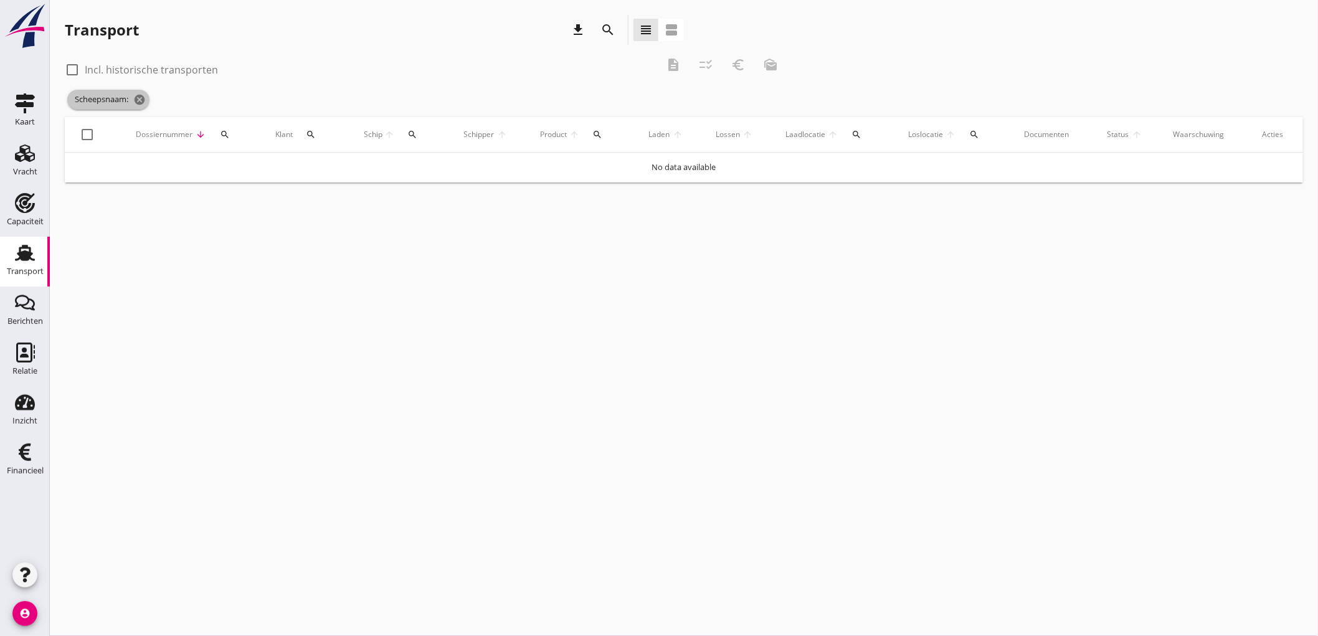
drag, startPoint x: 142, startPoint y: 102, endPoint x: 351, endPoint y: 132, distance: 211.5
click at [142, 102] on icon "cancel" at bounding box center [139, 99] width 12 height 12
click at [411, 107] on div at bounding box center [684, 112] width 1239 height 40
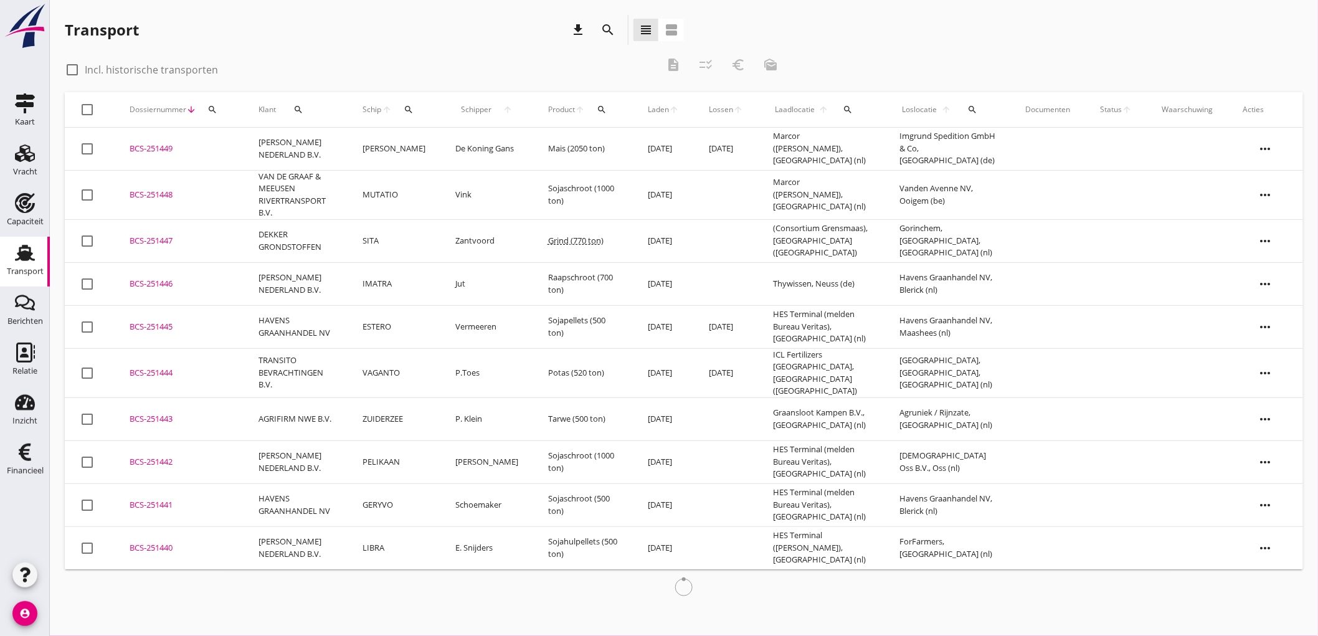
click at [416, 115] on button "search" at bounding box center [408, 109] width 23 height 22
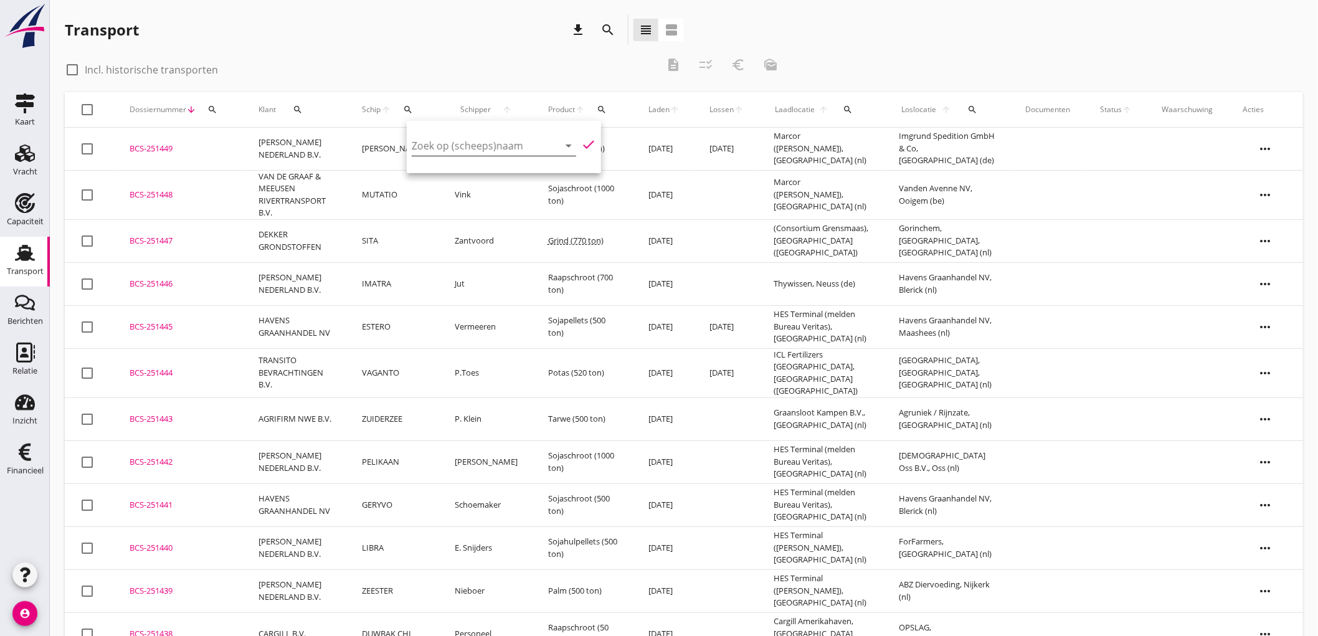
click at [426, 141] on input "Zoek op (scheeps)naam" at bounding box center [477, 146] width 130 height 20
type input "b"
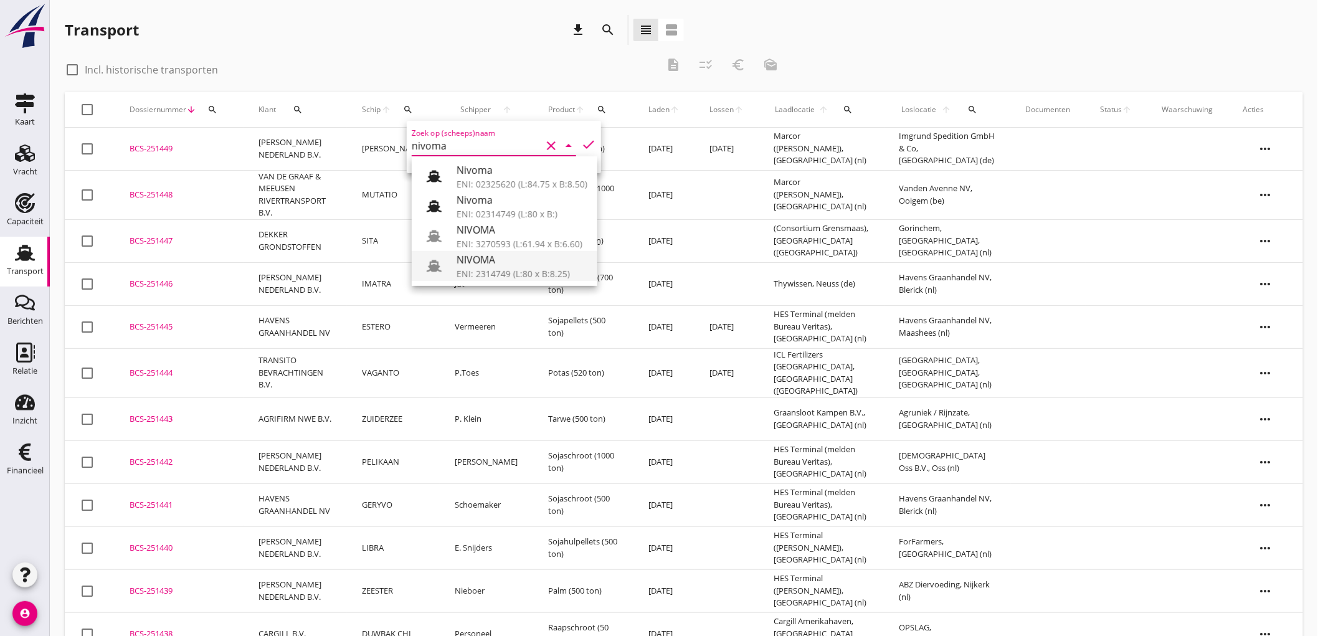
click at [493, 270] on div "ENI: 2314749 (L:80 x B:8.25)" at bounding box center [522, 273] width 131 height 13
type input "NIVOMA"
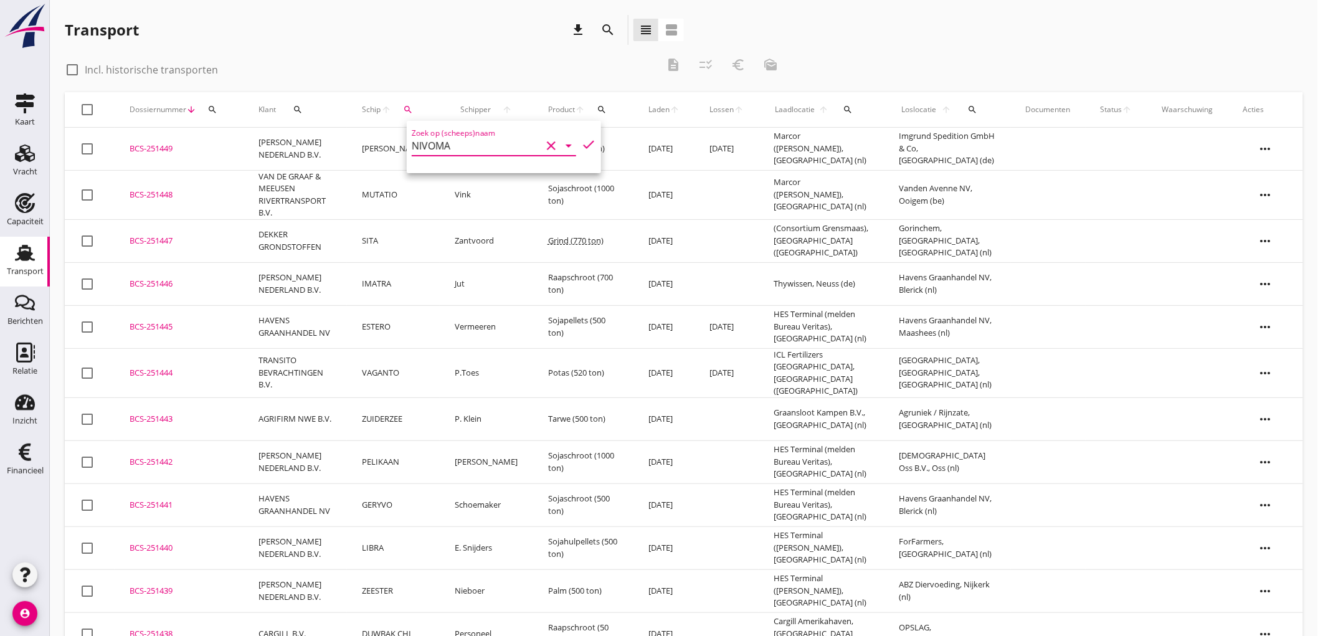
click at [547, 145] on icon "clear" at bounding box center [551, 145] width 15 height 15
click at [507, 151] on input "Zoek op (scheeps)naam" at bounding box center [477, 146] width 130 height 20
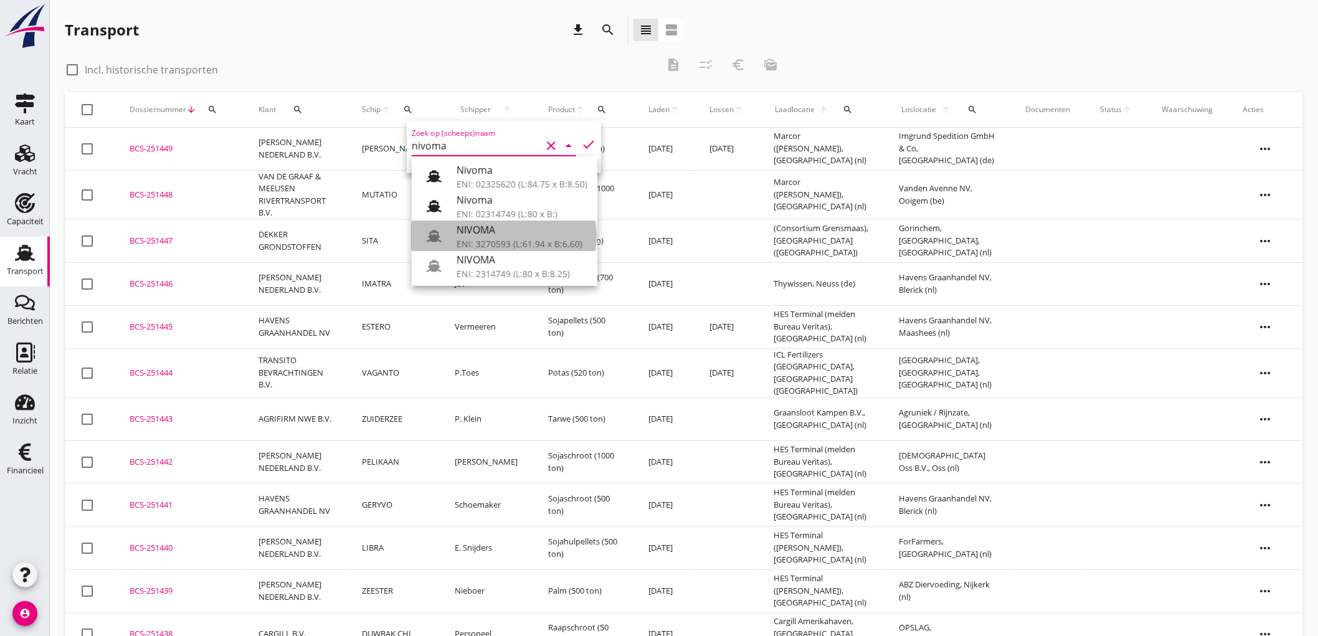
click at [572, 245] on div "ENI: 3270593 (L:61.94 x B:6.60)" at bounding box center [522, 243] width 131 height 13
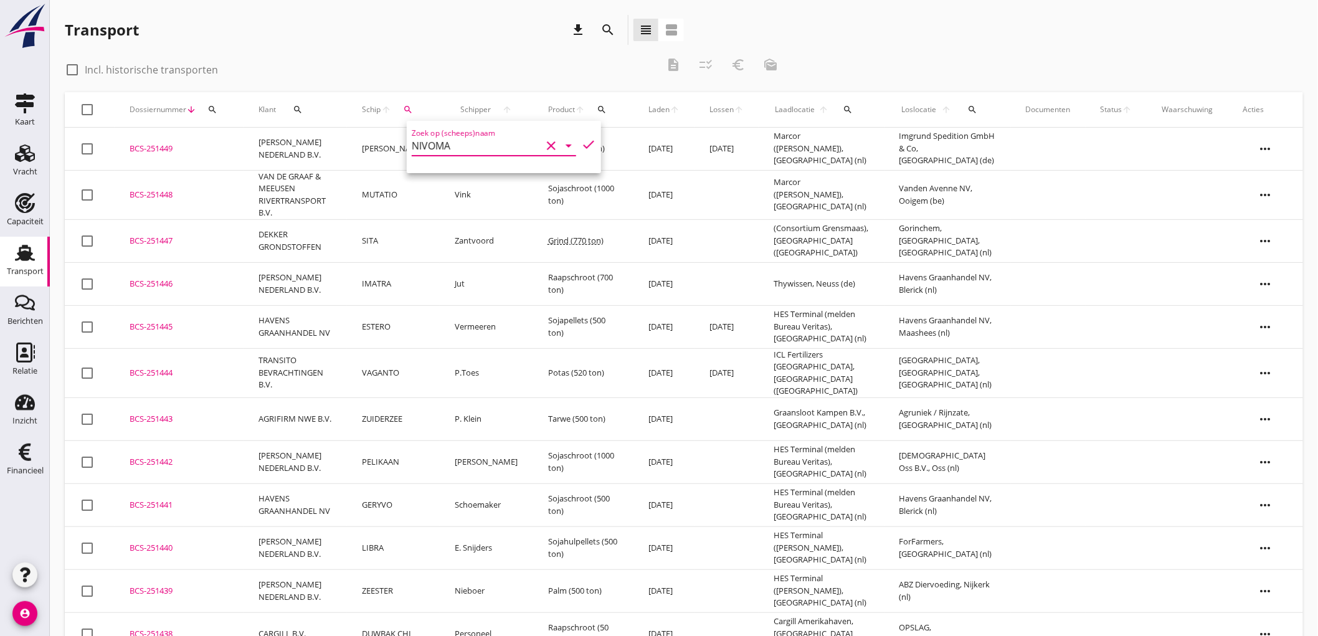
click at [583, 146] on icon "check" at bounding box center [588, 144] width 15 height 15
type input "NIVOMA"
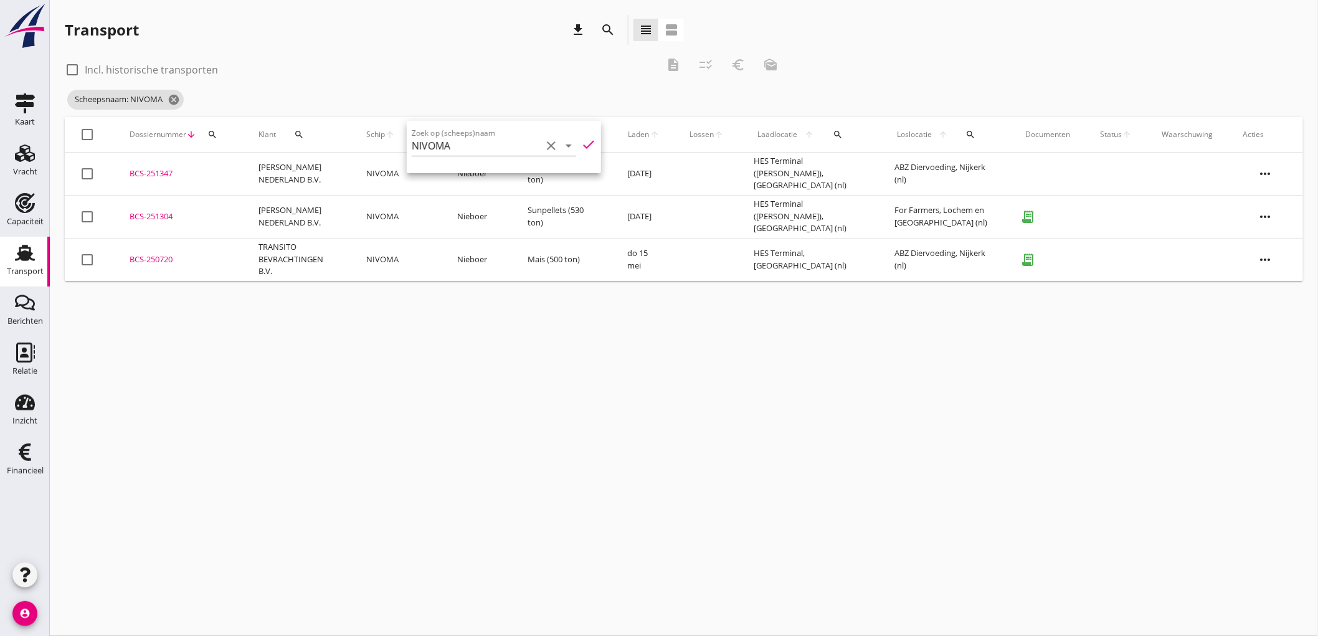
click at [288, 262] on td "TRANSITO BEVRACHTINGEN B.V." at bounding box center [298, 259] width 108 height 43
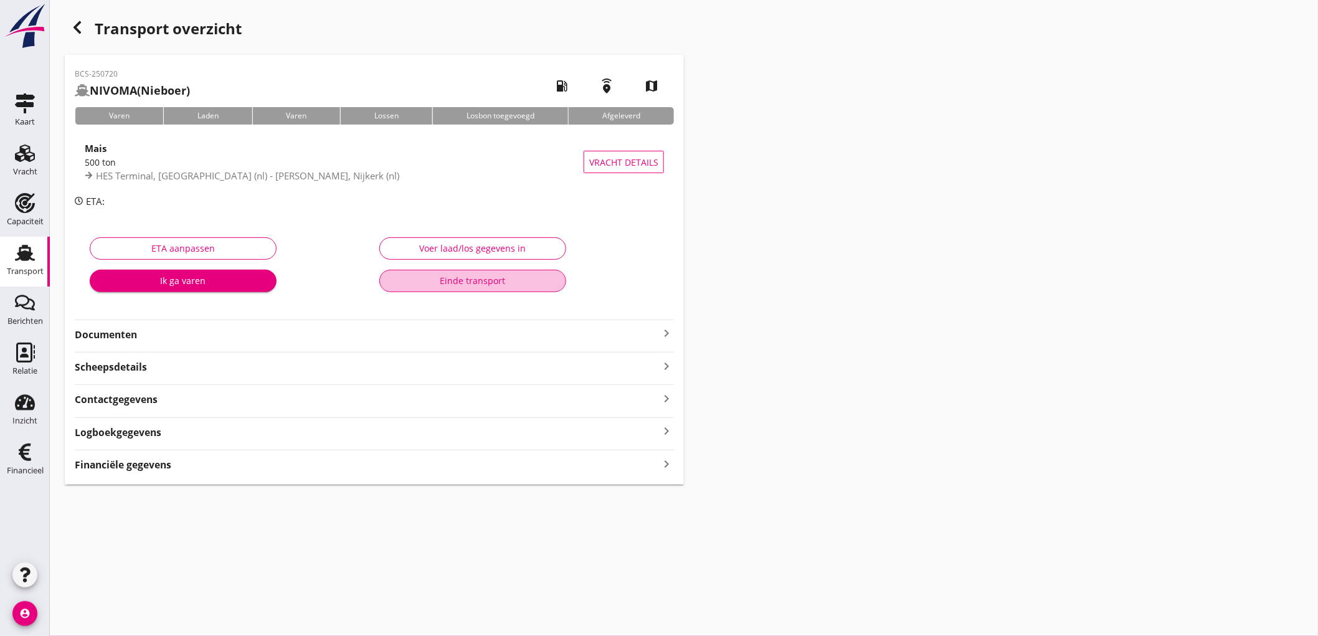
click at [533, 281] on div "Einde transport" at bounding box center [473, 280] width 166 height 13
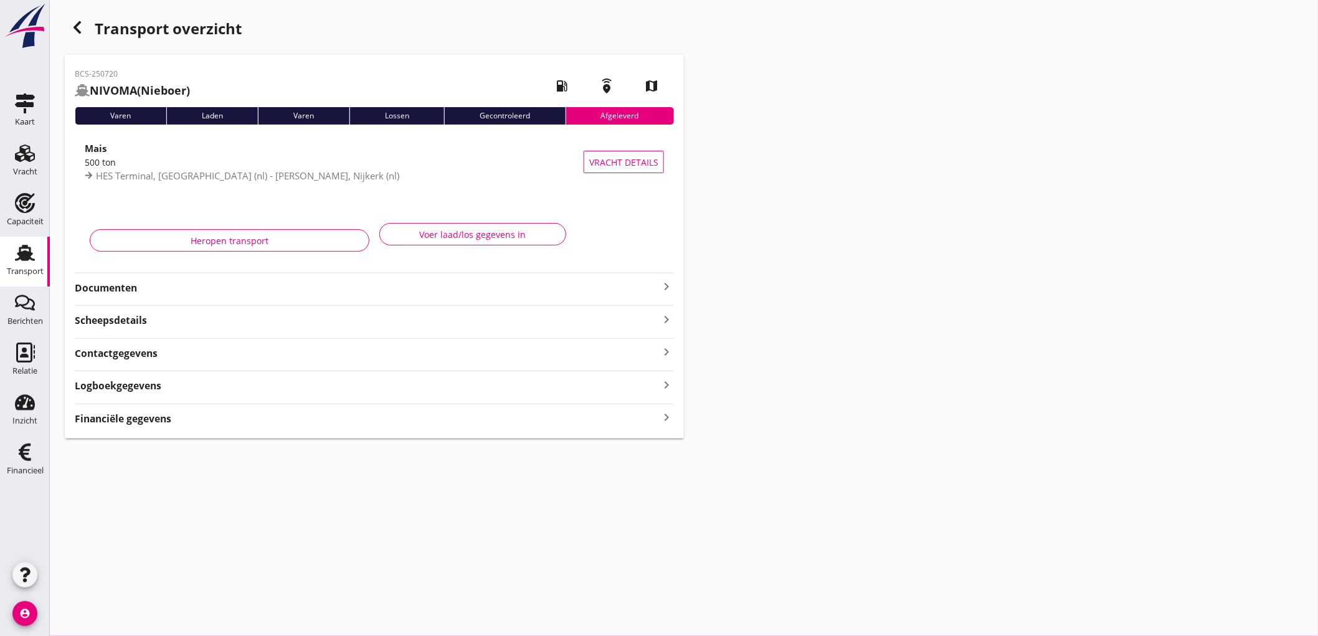
click at [75, 25] on icon "button" at bounding box center [77, 27] width 15 height 15
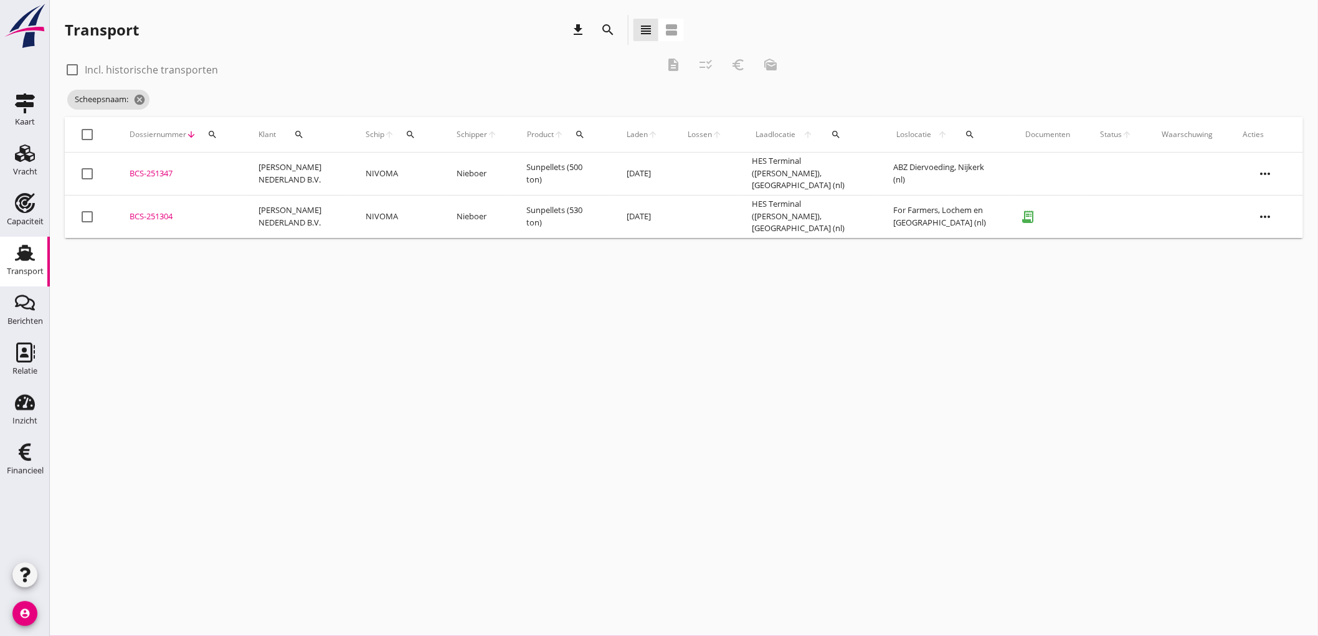
click at [407, 219] on td "NIVOMA" at bounding box center [396, 216] width 91 height 43
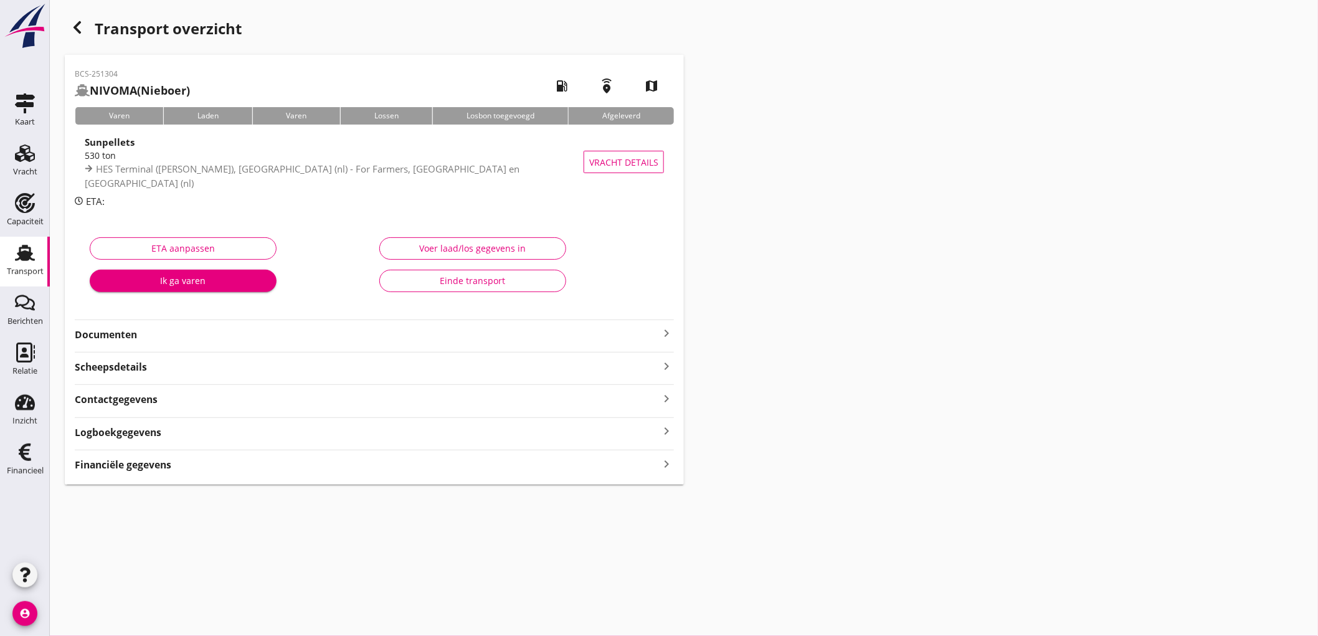
click at [531, 288] on button "Einde transport" at bounding box center [472, 281] width 187 height 22
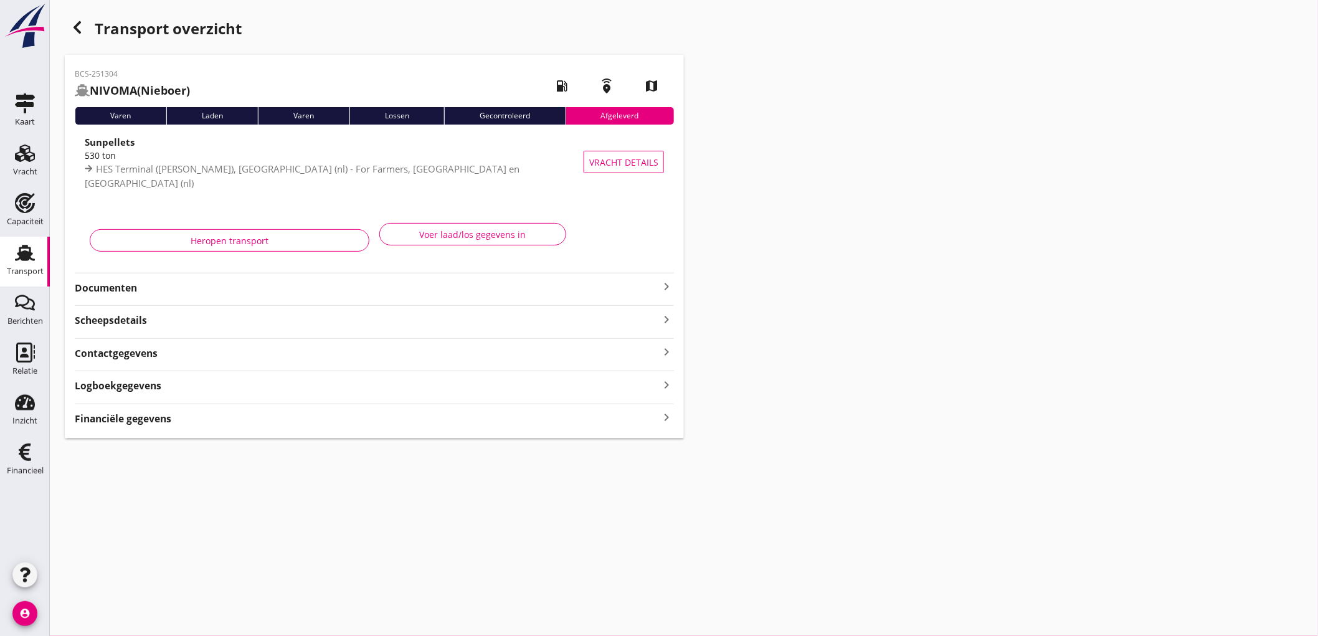
click at [77, 22] on icon "button" at bounding box center [77, 27] width 15 height 15
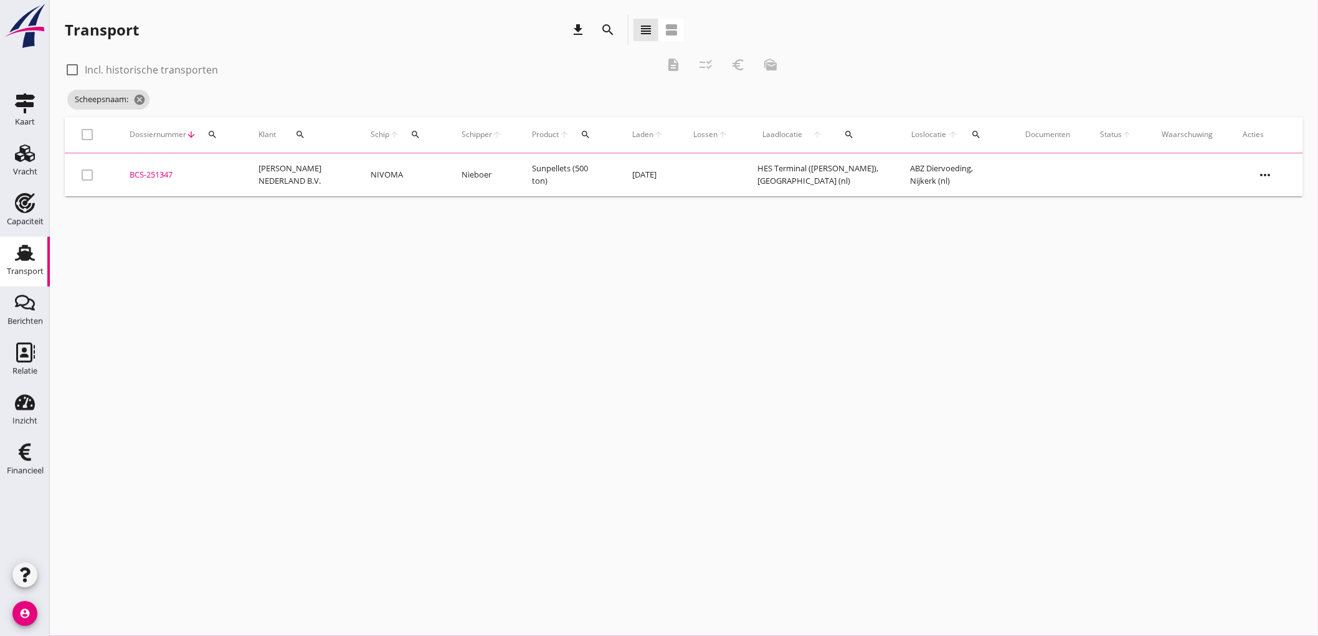
click at [267, 175] on td "[PERSON_NAME] NEDERLAND B.V." at bounding box center [300, 175] width 112 height 42
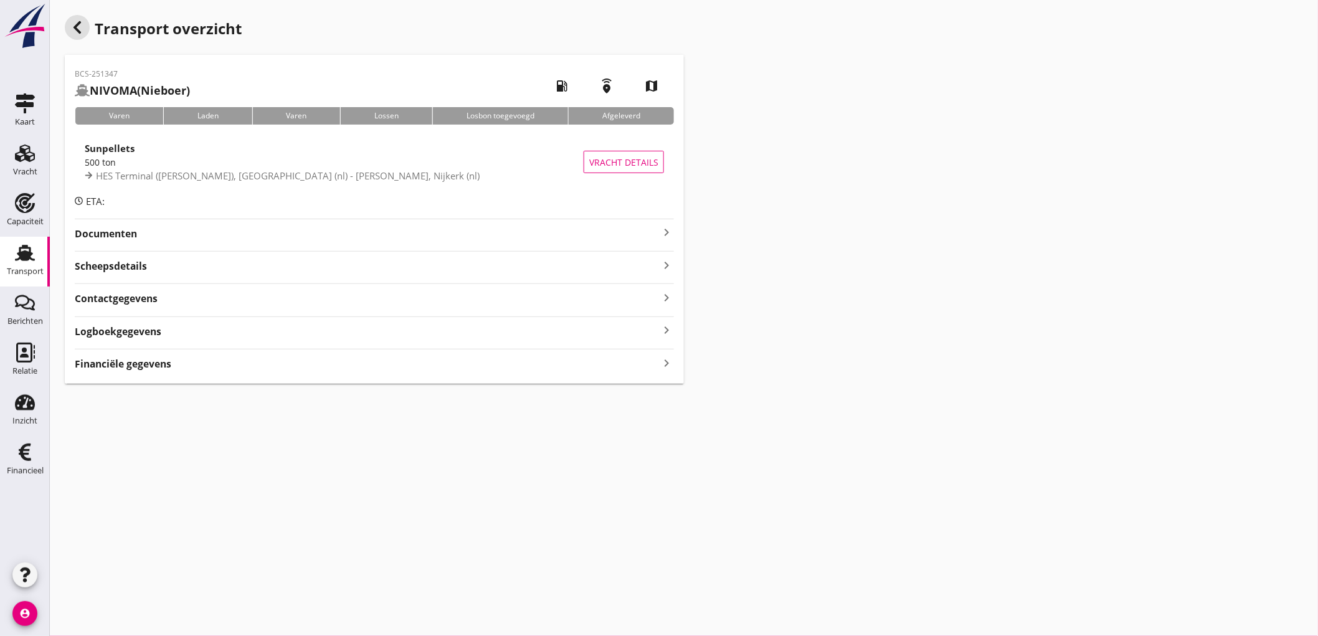
click at [74, 28] on icon "button" at bounding box center [77, 27] width 15 height 15
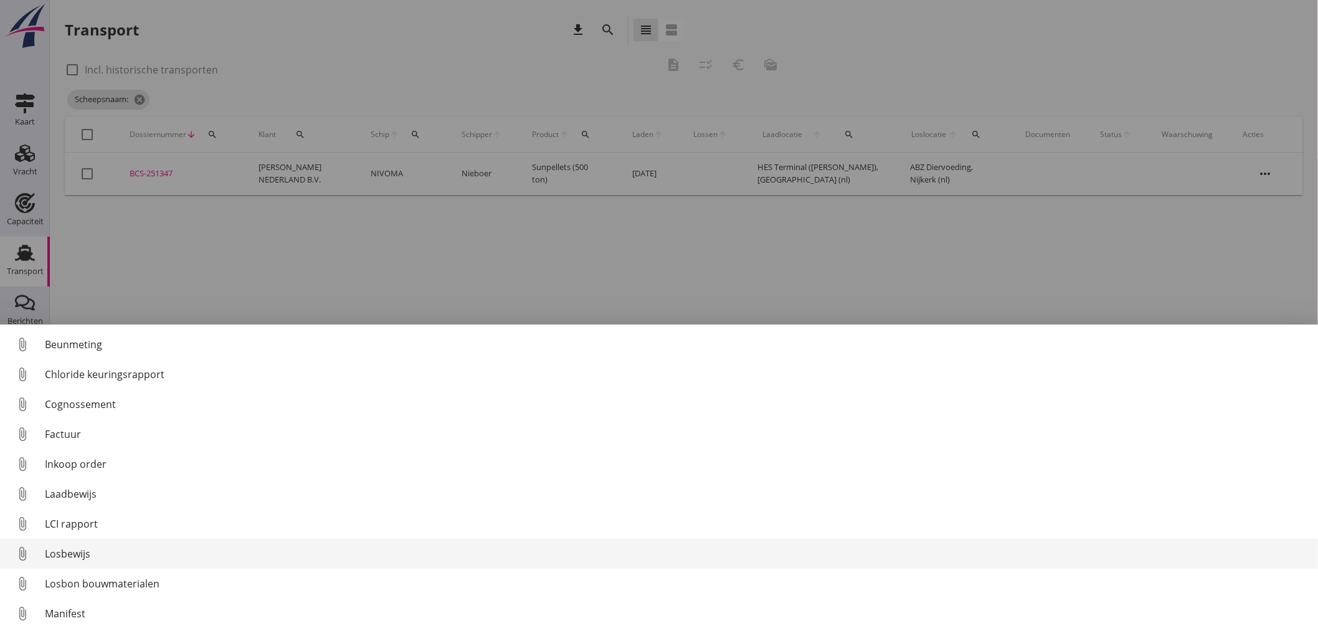
click at [85, 551] on div "Losbewijs" at bounding box center [676, 553] width 1263 height 15
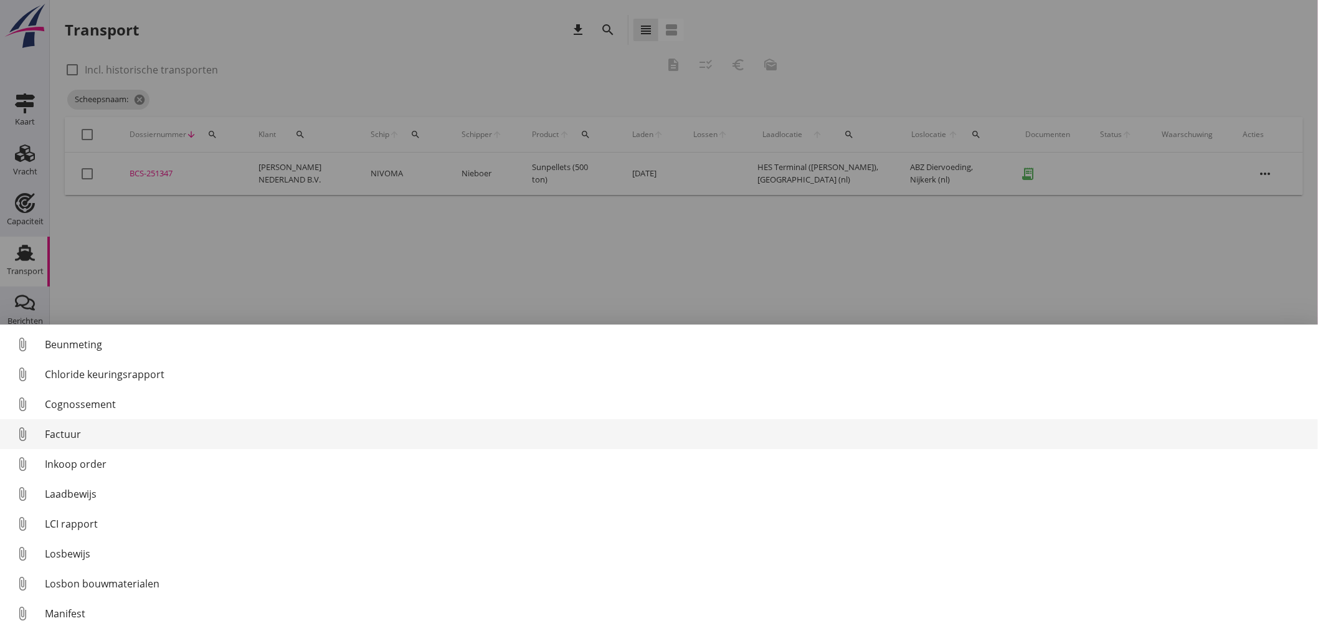
click at [84, 436] on div "Factuur" at bounding box center [676, 434] width 1263 height 15
click at [111, 435] on div "Factuur" at bounding box center [676, 434] width 1263 height 15
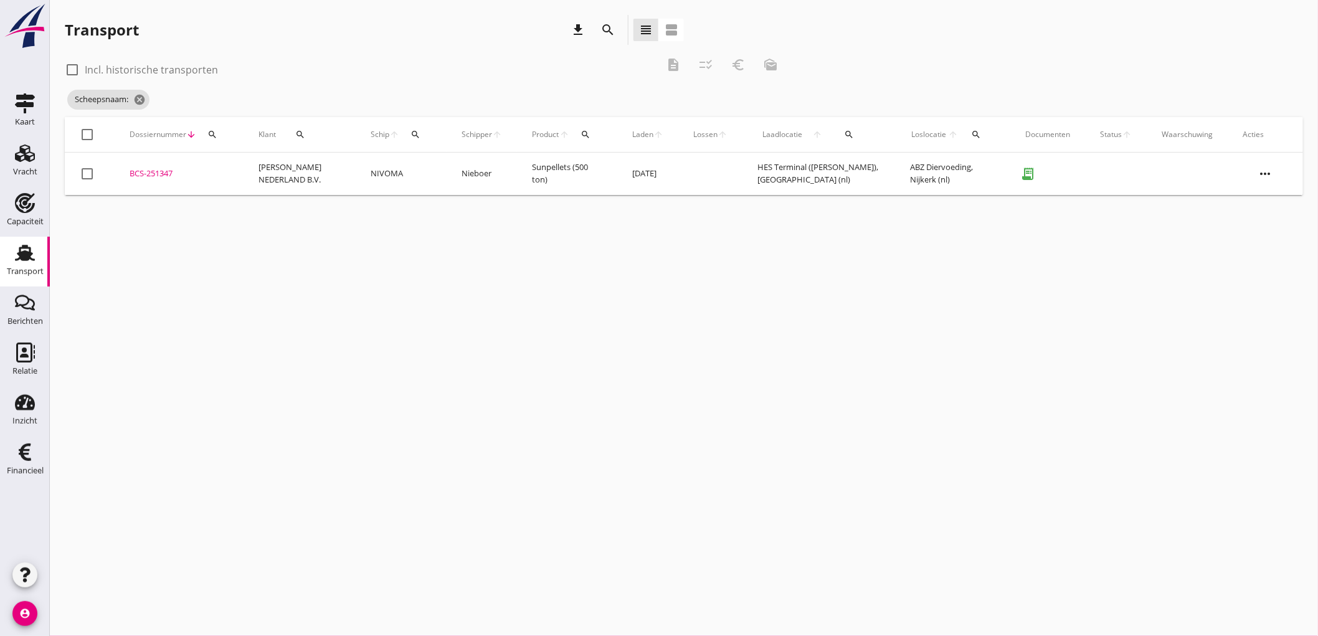
click at [301, 173] on td "[PERSON_NAME] NEDERLAND B.V." at bounding box center [300, 174] width 112 height 42
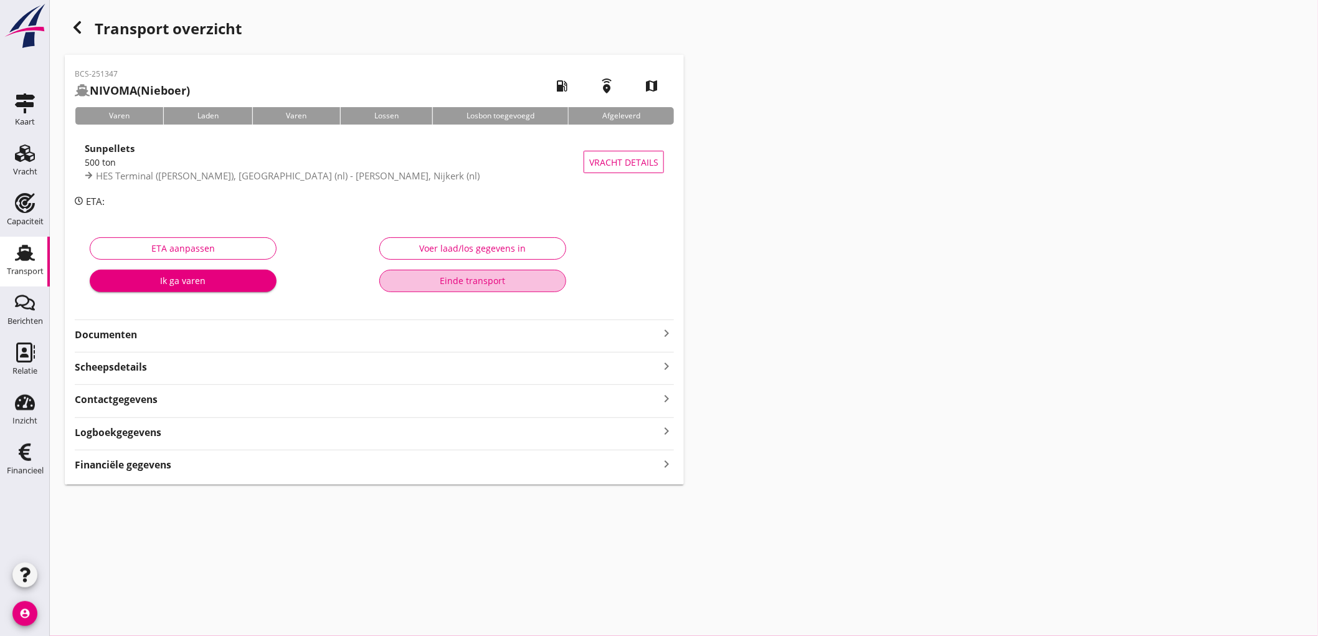
click at [426, 282] on div "Einde transport" at bounding box center [473, 280] width 166 height 13
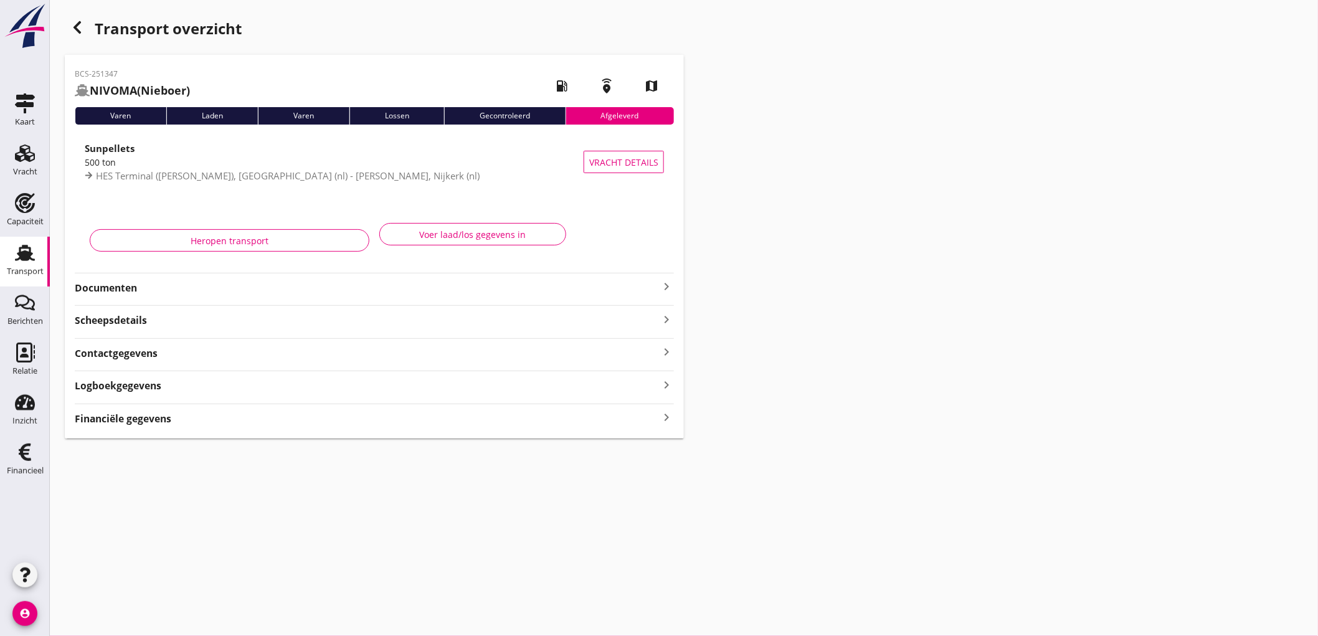
click at [80, 22] on use "button" at bounding box center [77, 27] width 7 height 12
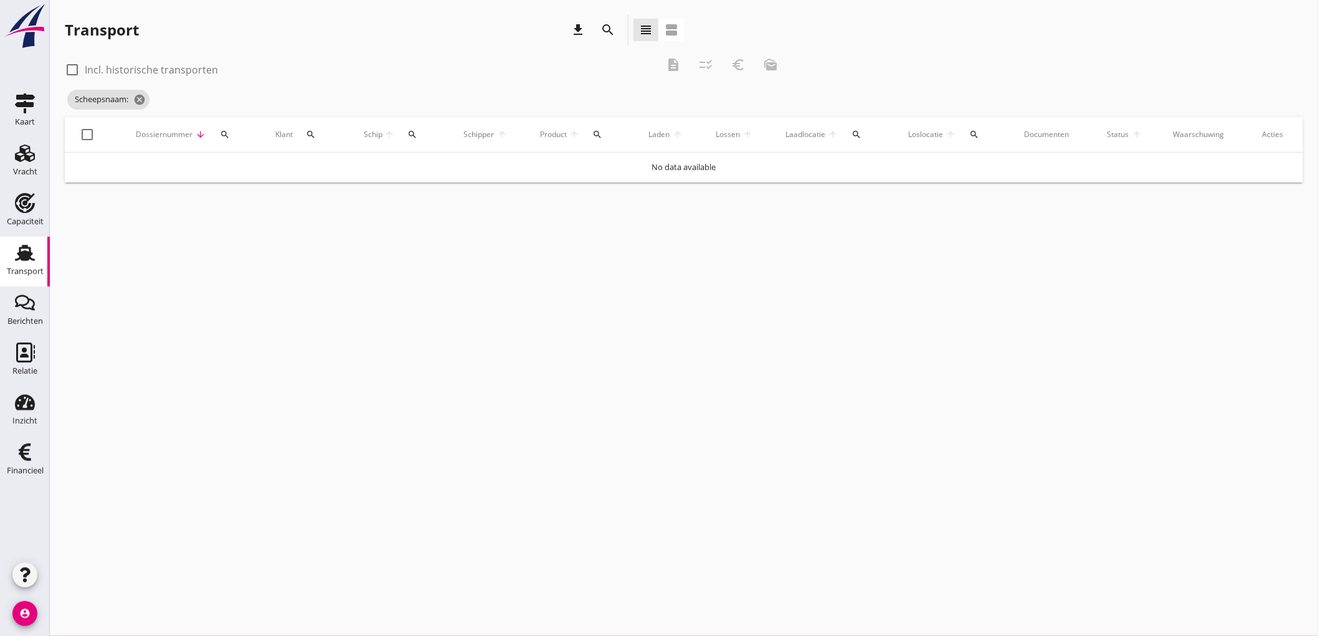
click at [324, 133] on div "search" at bounding box center [311, 135] width 26 height 10
drag, startPoint x: 378, startPoint y: 134, endPoint x: 409, endPoint y: 134, distance: 30.5
click at [380, 134] on span "Schip" at bounding box center [373, 134] width 21 height 11
click at [142, 104] on icon "cancel" at bounding box center [139, 99] width 12 height 12
click at [419, 102] on div at bounding box center [684, 112] width 1239 height 40
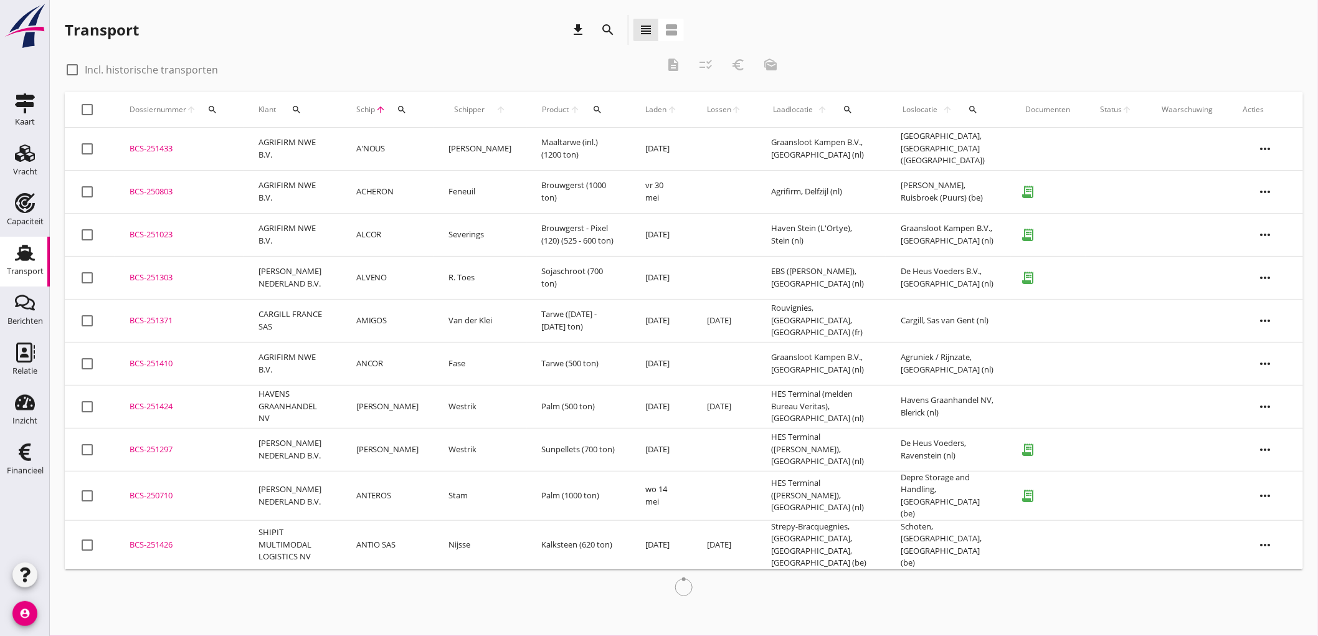
click at [407, 110] on icon "search" at bounding box center [402, 110] width 10 height 10
click at [435, 148] on input "Zoek op (scheeps)naam" at bounding box center [466, 146] width 130 height 20
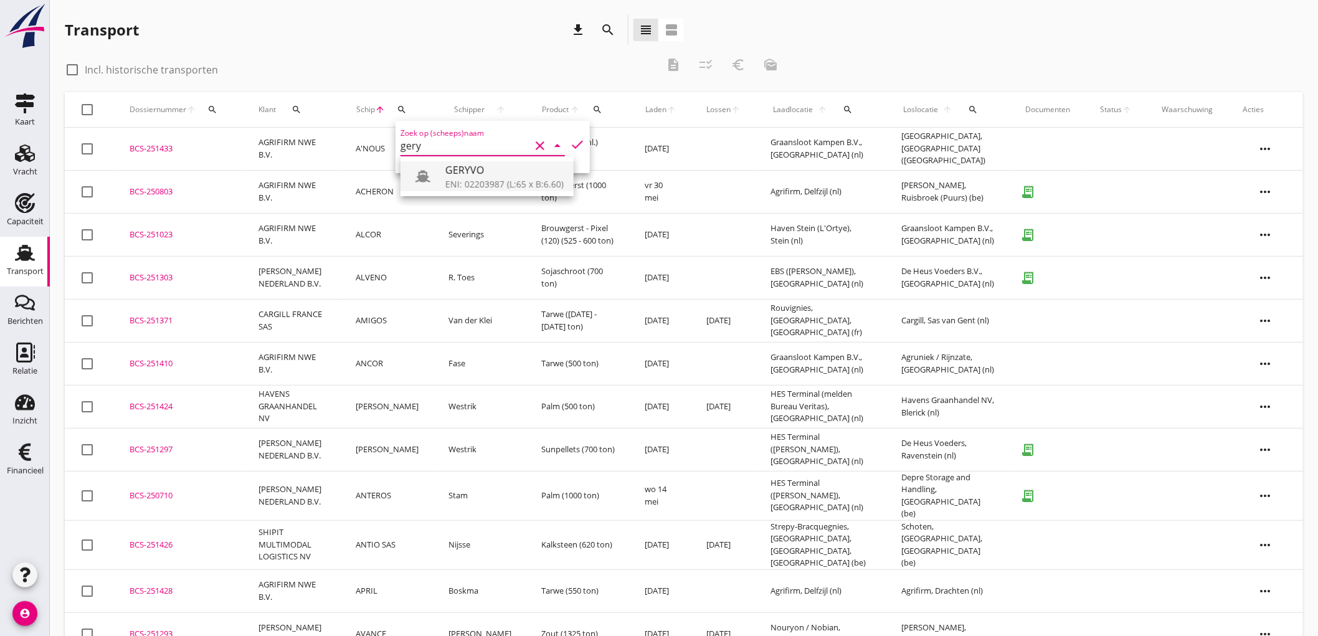
click at [431, 181] on div at bounding box center [423, 176] width 25 height 25
click at [570, 138] on icon "check" at bounding box center [577, 144] width 15 height 15
type input "GERYVO"
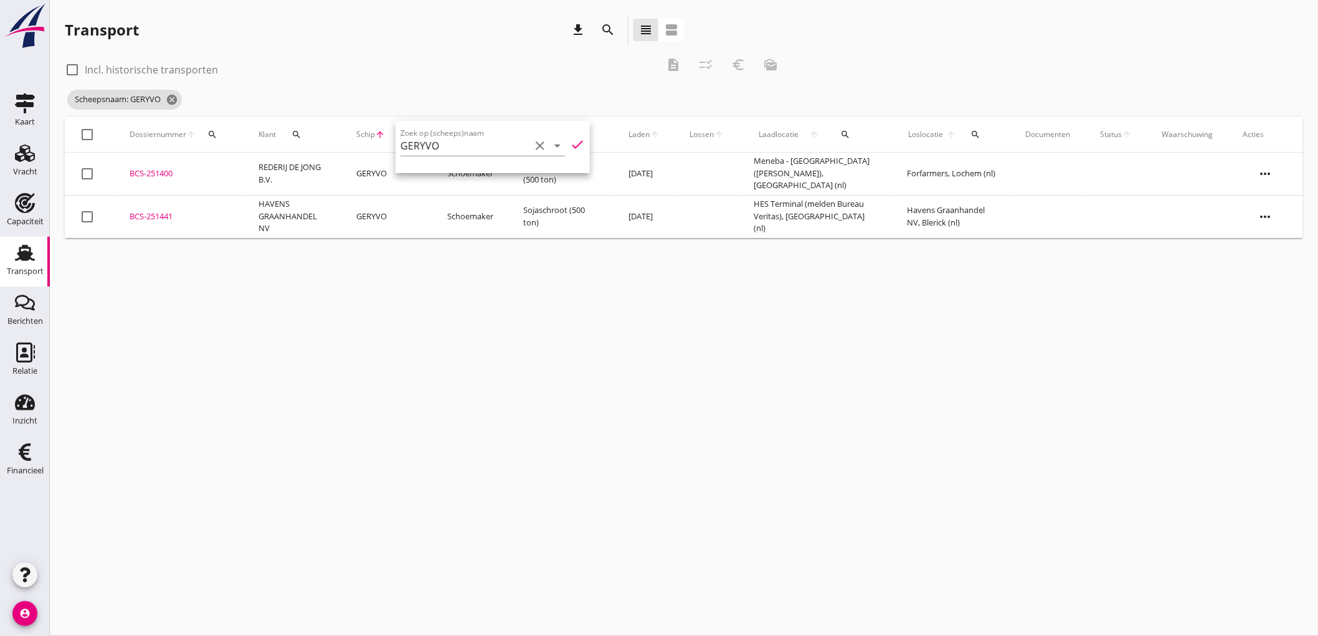
click at [343, 219] on td "GERYVO" at bounding box center [386, 216] width 91 height 43
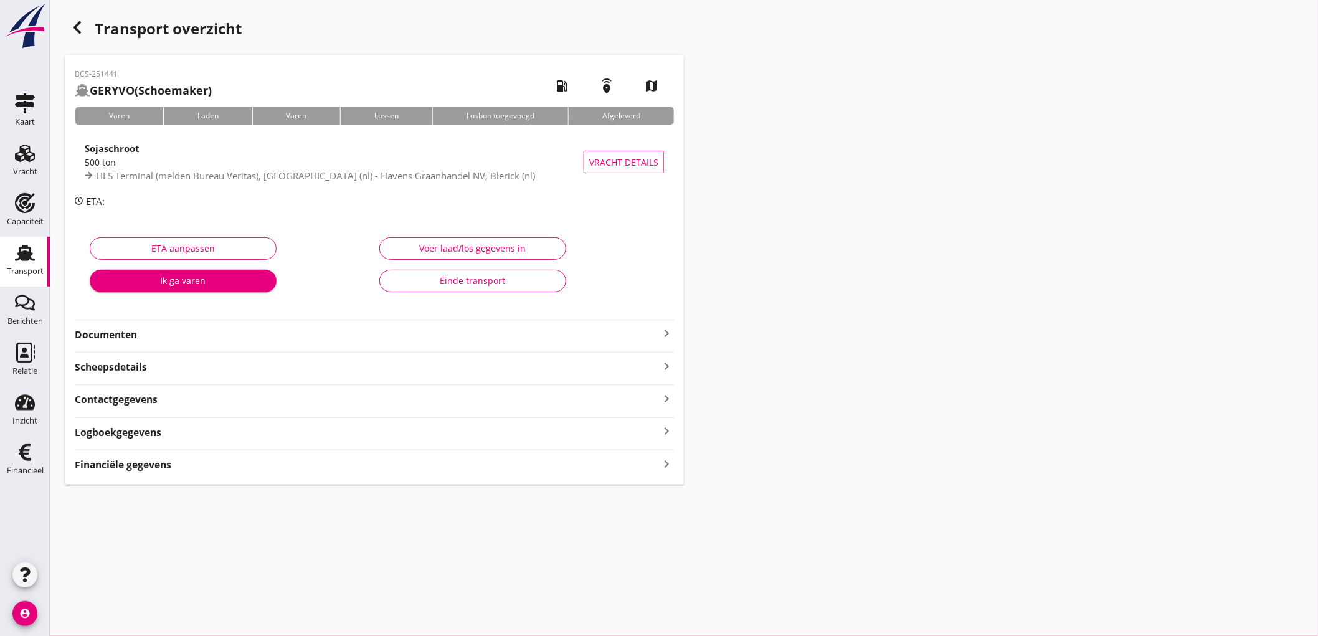
click at [197, 325] on div "Documenten keyboard_arrow_right" at bounding box center [374, 331] width 599 height 22
click at [209, 331] on strong "Documenten" at bounding box center [367, 335] width 584 height 14
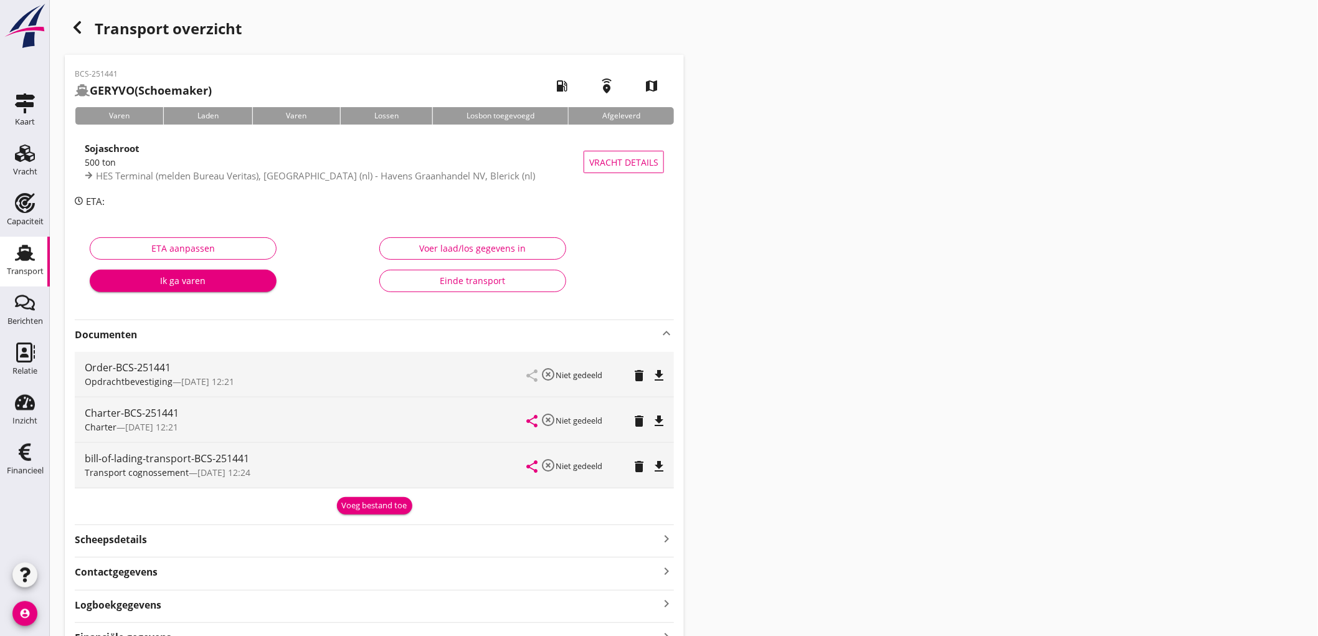
click at [77, 32] on icon "button" at bounding box center [77, 27] width 15 height 15
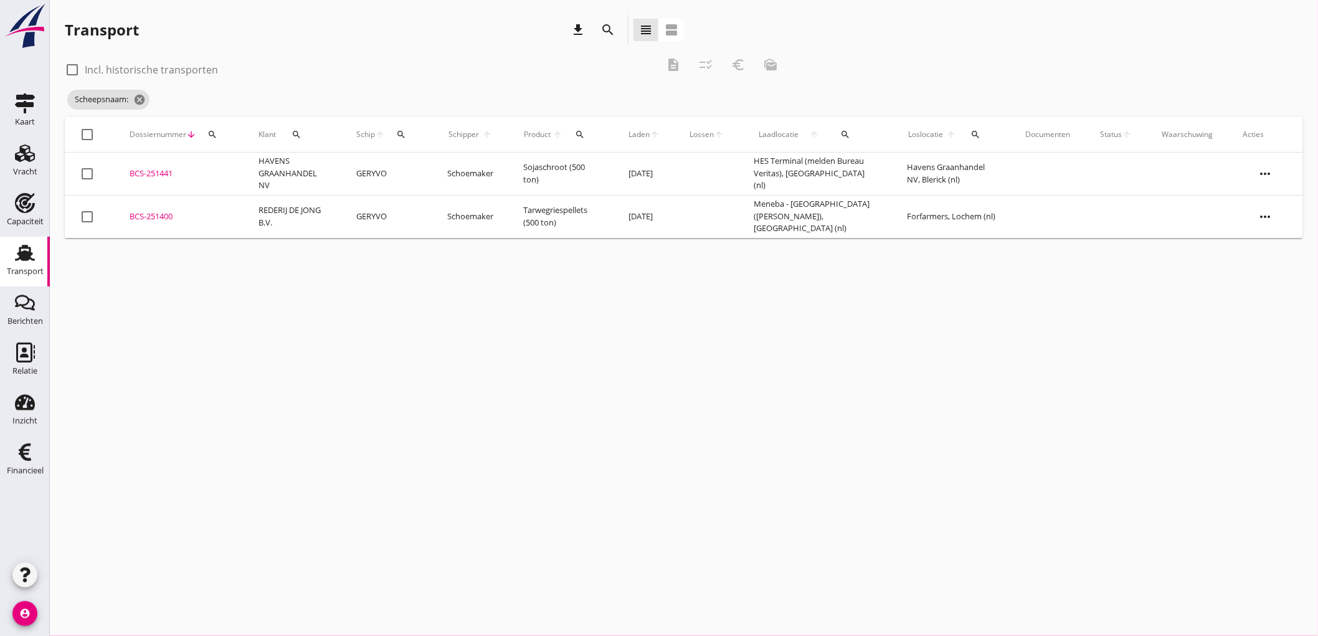
click at [339, 226] on td "REDERIJ DE JONG B.V." at bounding box center [293, 216] width 98 height 43
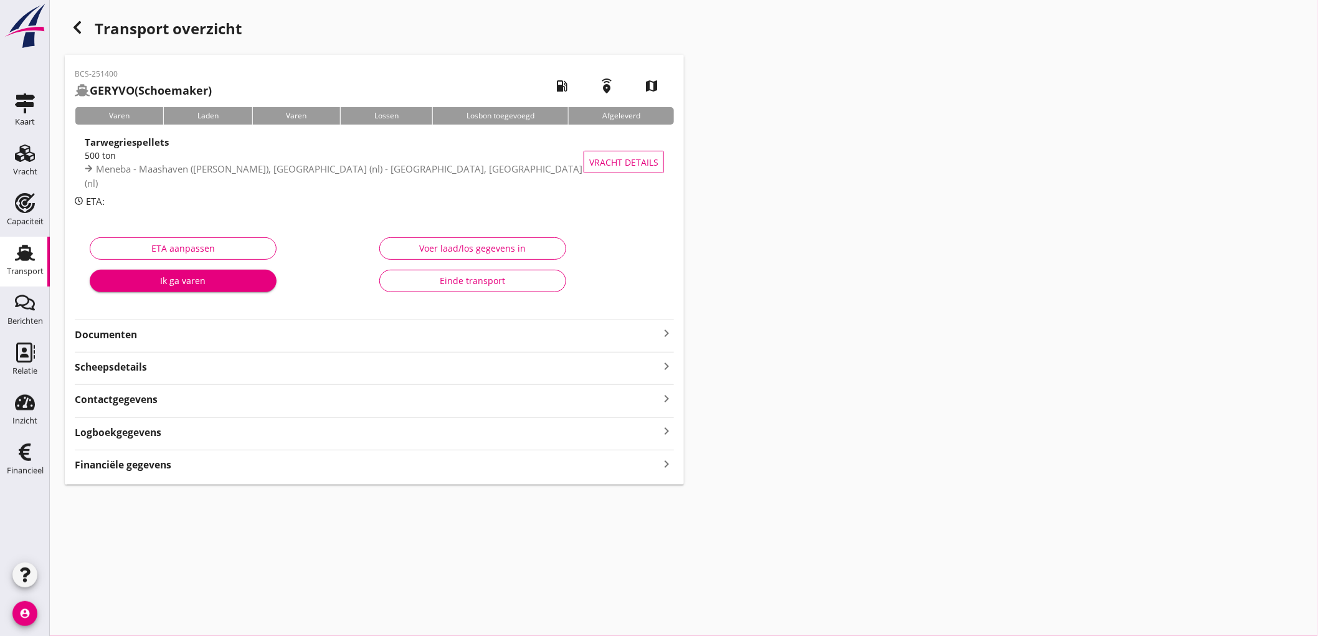
click at [77, 29] on use "button" at bounding box center [77, 27] width 7 height 12
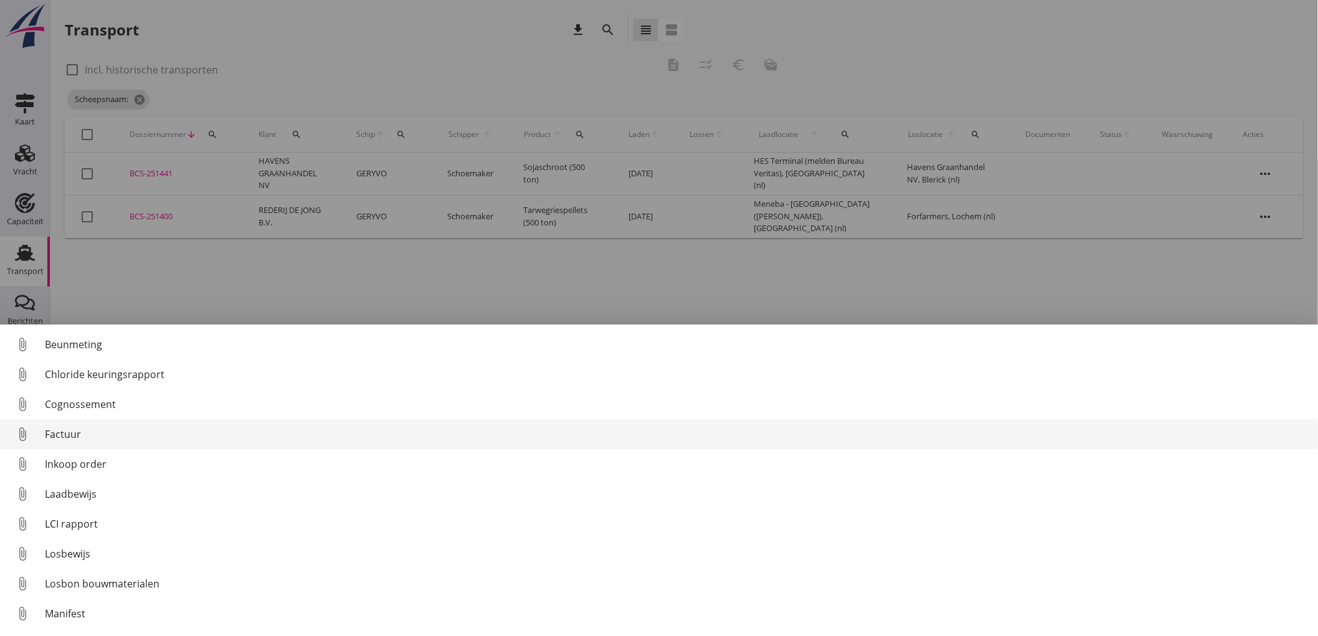
click at [102, 437] on div "Factuur" at bounding box center [676, 434] width 1263 height 15
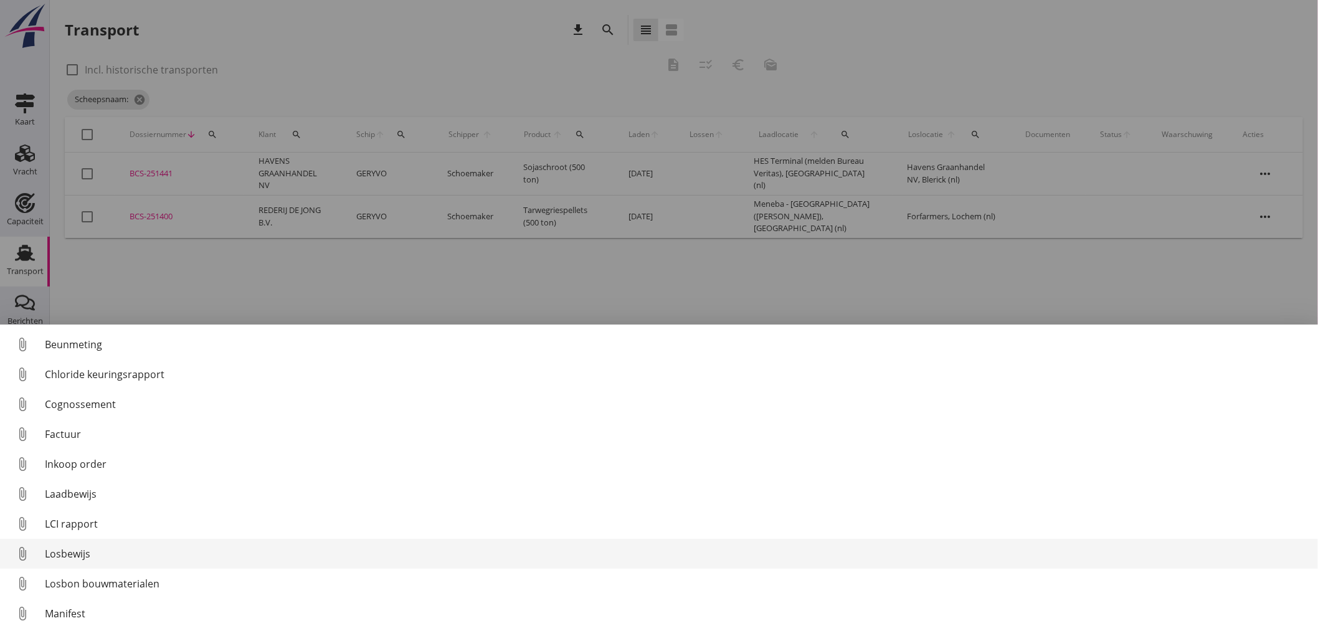
click at [75, 556] on div "Losbewijs" at bounding box center [676, 553] width 1263 height 15
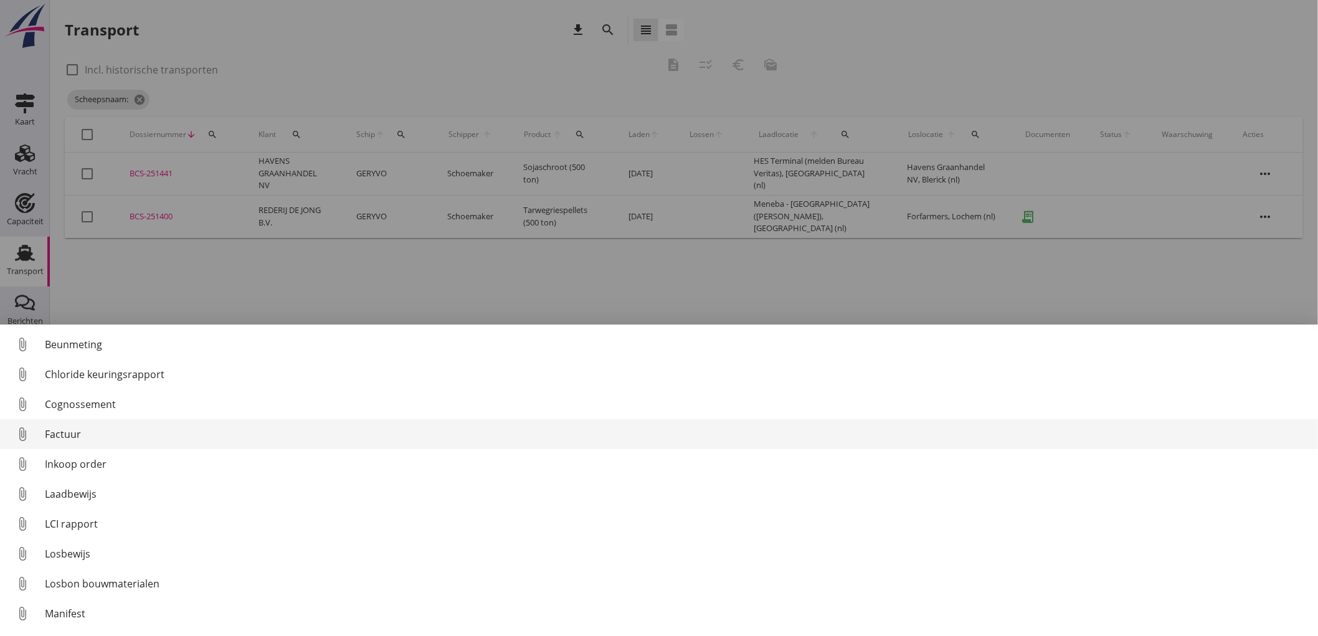
click at [97, 434] on div "Factuur" at bounding box center [676, 434] width 1263 height 15
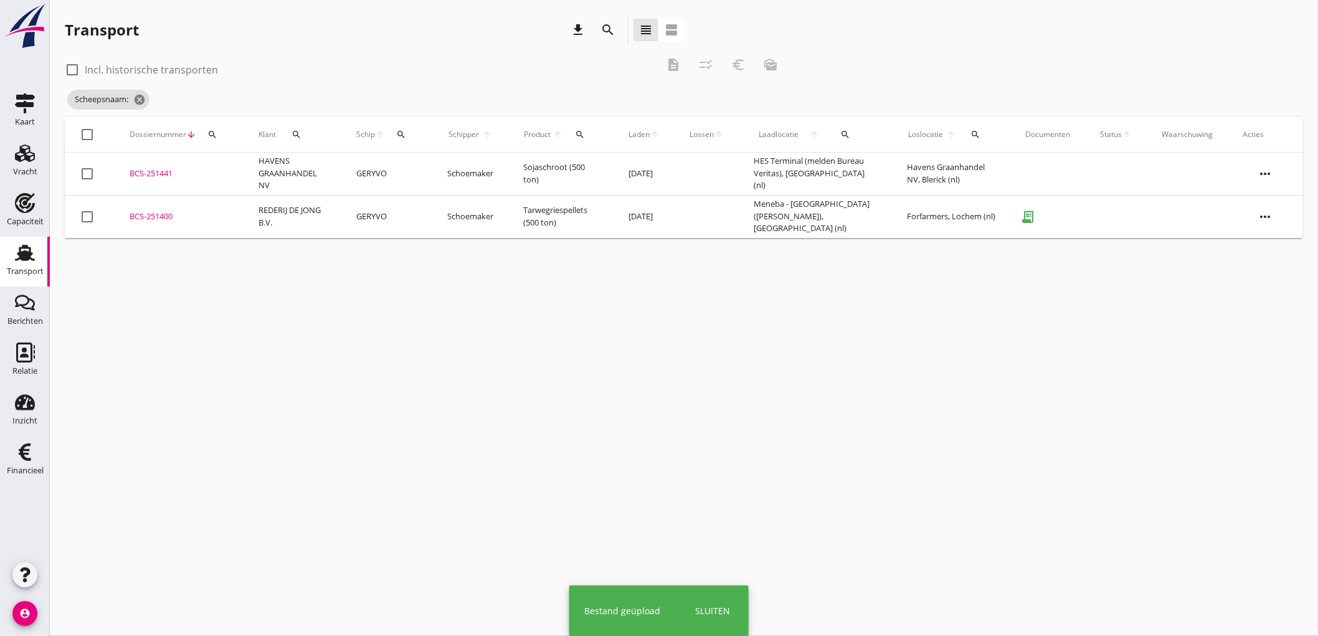
click at [257, 218] on td "REDERIJ DE JONG B.V." at bounding box center [293, 216] width 98 height 43
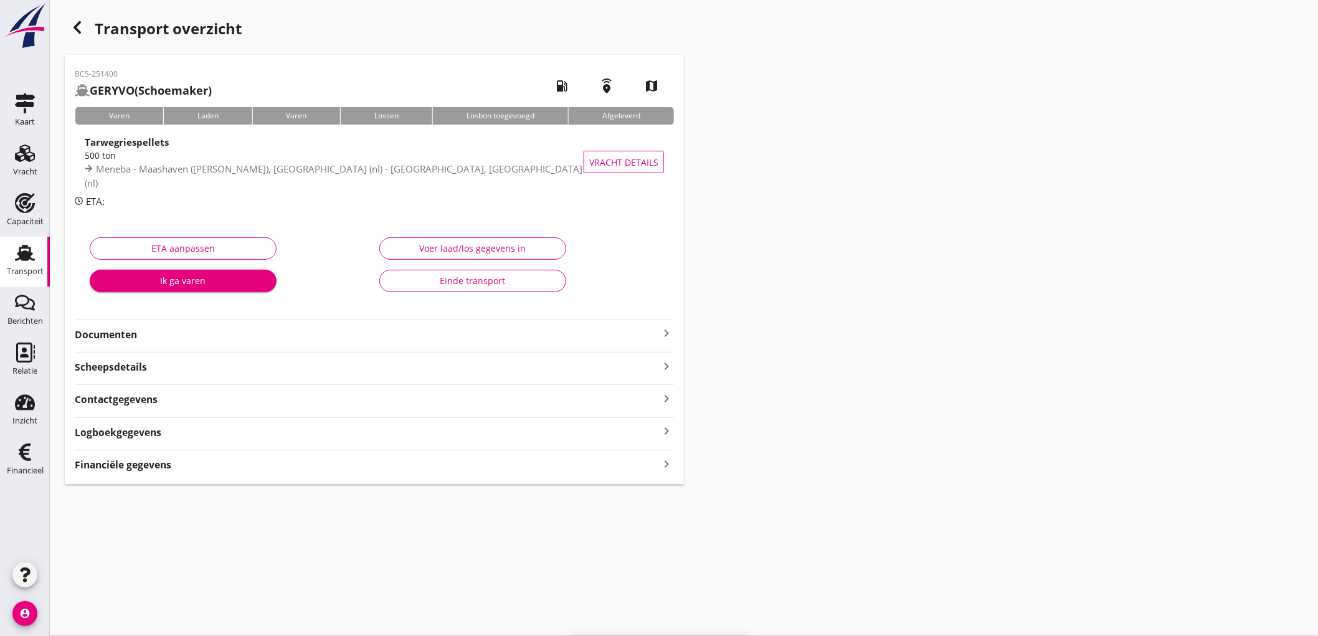
click at [492, 282] on div "Einde transport" at bounding box center [473, 280] width 166 height 13
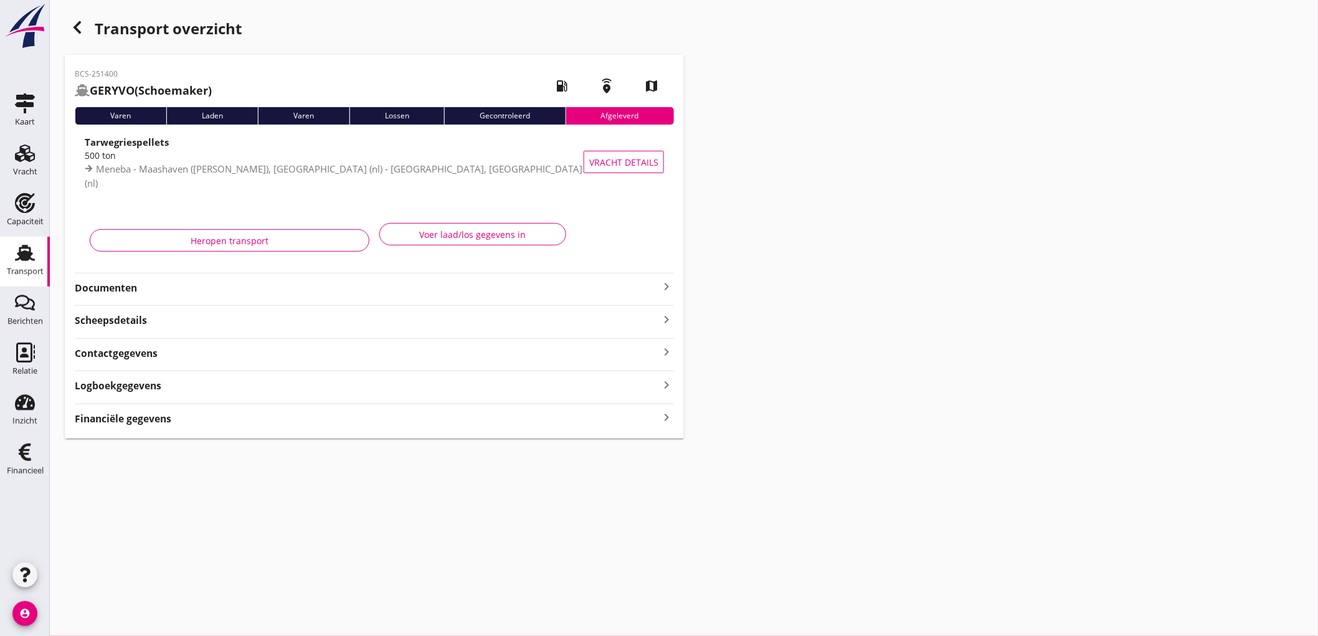
click at [13, 258] on div "Transport" at bounding box center [25, 253] width 30 height 20
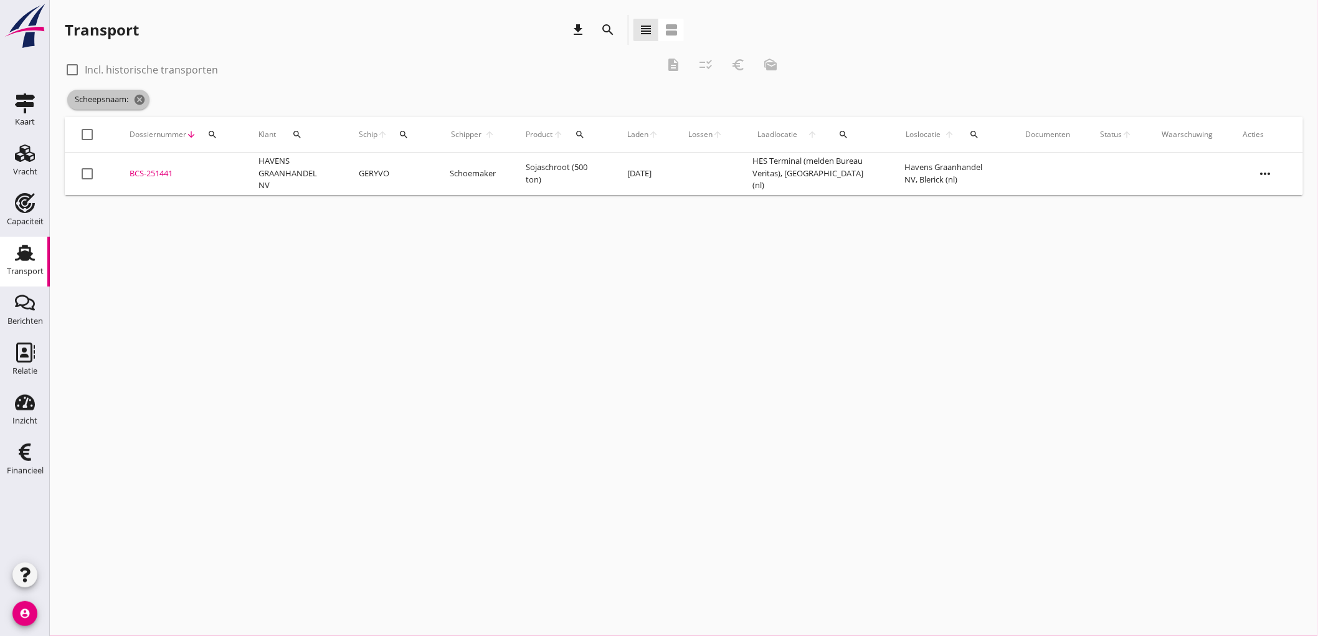
click at [138, 101] on icon "cancel" at bounding box center [139, 99] width 12 height 12
